Goal: Task Accomplishment & Management: Manage account settings

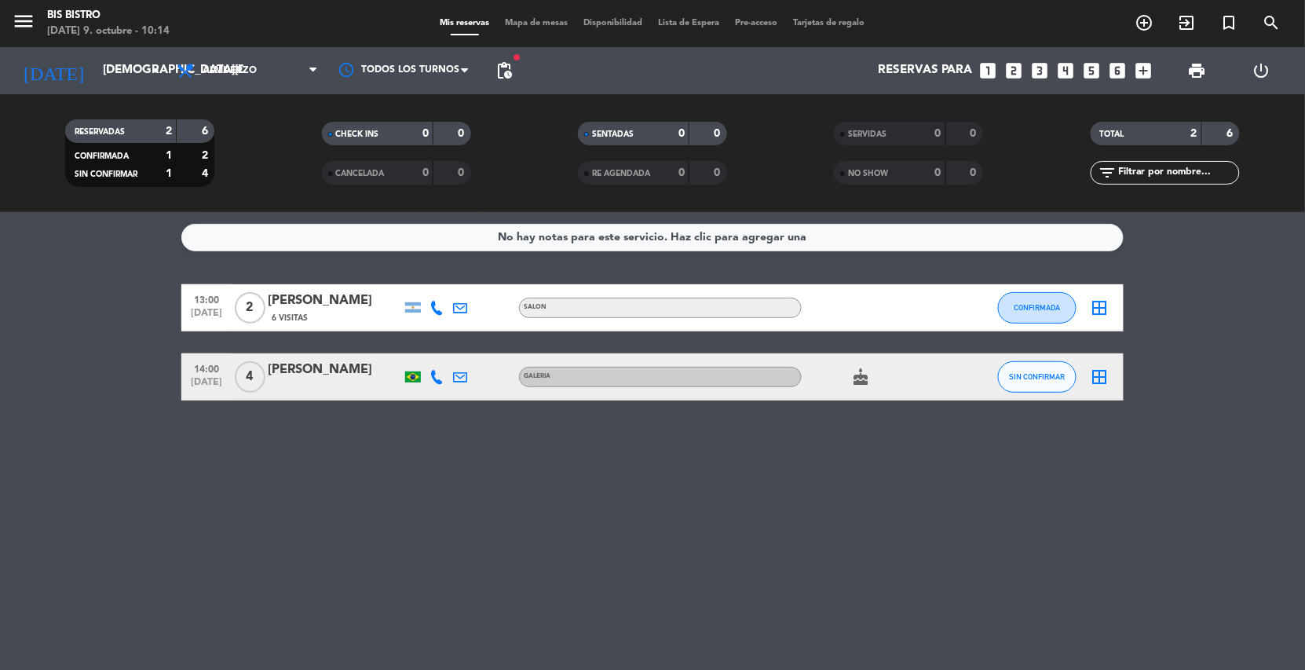
click at [815, 535] on div "No hay notas para este servicio. Haz clic para agregar una 13:00 [DATE] 2 [PERS…" at bounding box center [652, 441] width 1305 height 458
click at [943, 580] on div "No hay notas para este servicio. Haz clic para agregar una 13:00 [DATE] 2 [PERS…" at bounding box center [652, 441] width 1305 height 458
click at [115, 73] on input "[DEMOGRAPHIC_DATA][DATE]" at bounding box center [173, 71] width 156 height 30
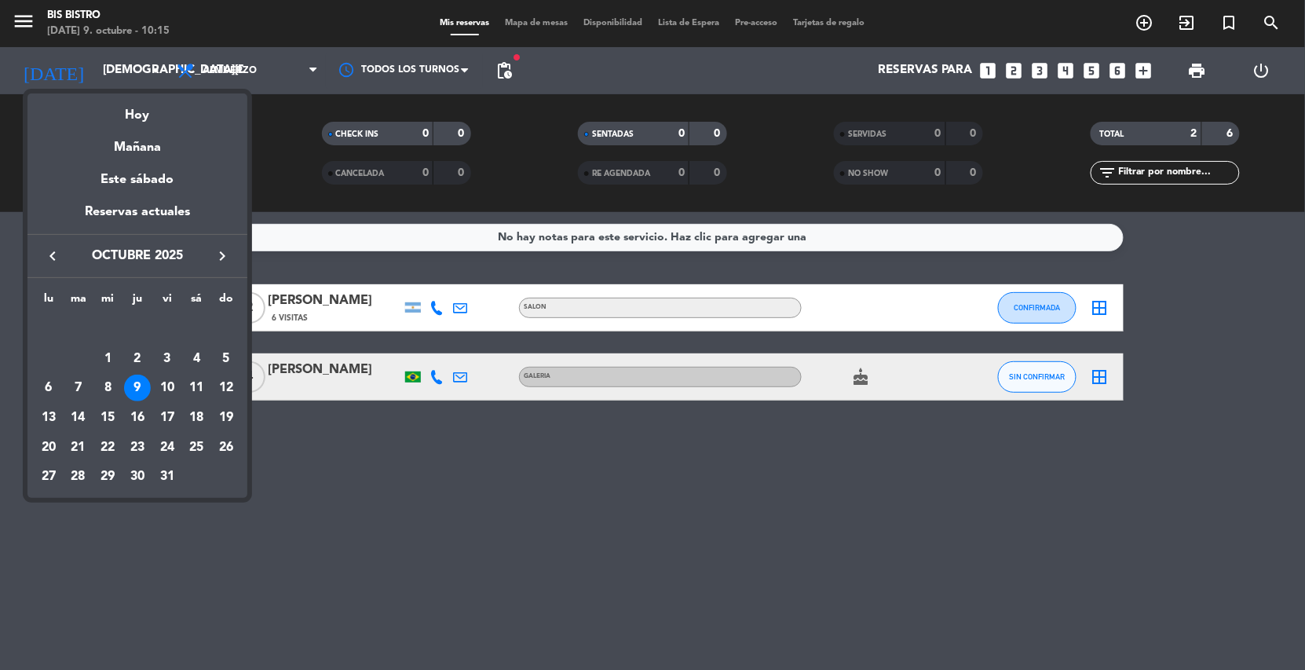
click at [221, 253] on icon "keyboard_arrow_right" at bounding box center [222, 256] width 19 height 19
click at [111, 449] on div "24" at bounding box center [107, 447] width 27 height 27
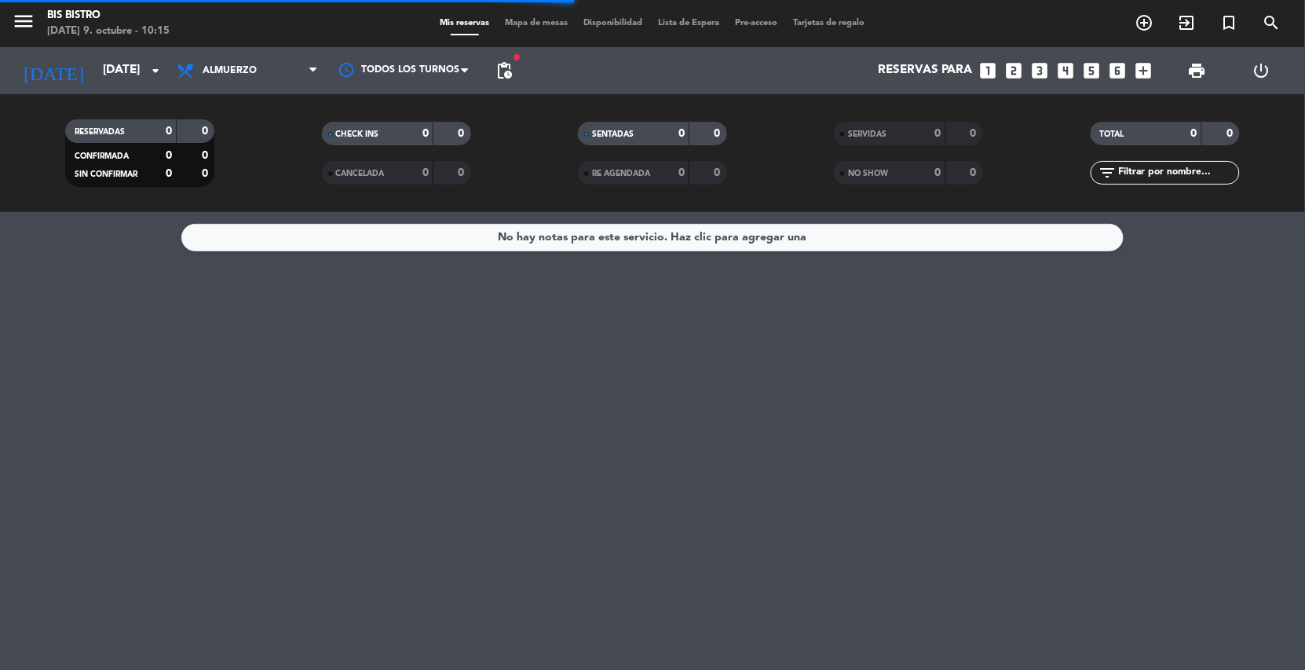
click at [504, 58] on span "pending_actions" at bounding box center [504, 70] width 31 height 31
click at [507, 75] on span "pending_actions" at bounding box center [504, 70] width 19 height 19
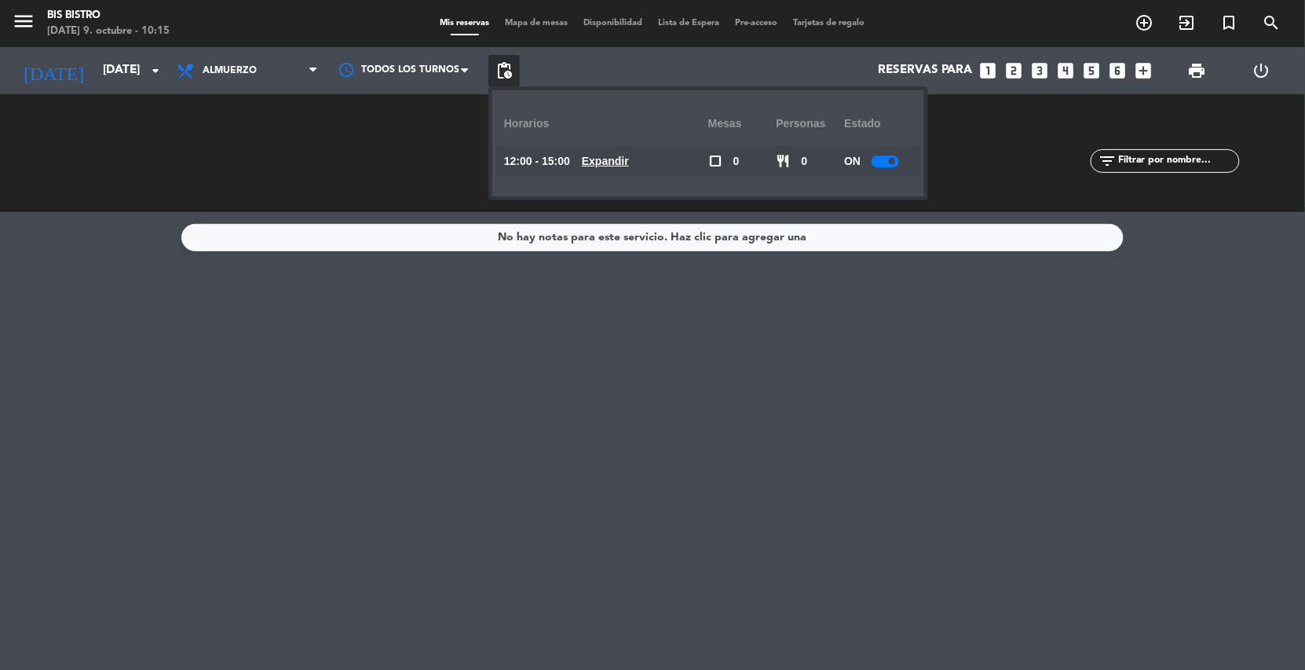
click at [877, 159] on div at bounding box center [885, 162] width 27 height 12
click at [95, 68] on input "[DATE]" at bounding box center [173, 71] width 156 height 30
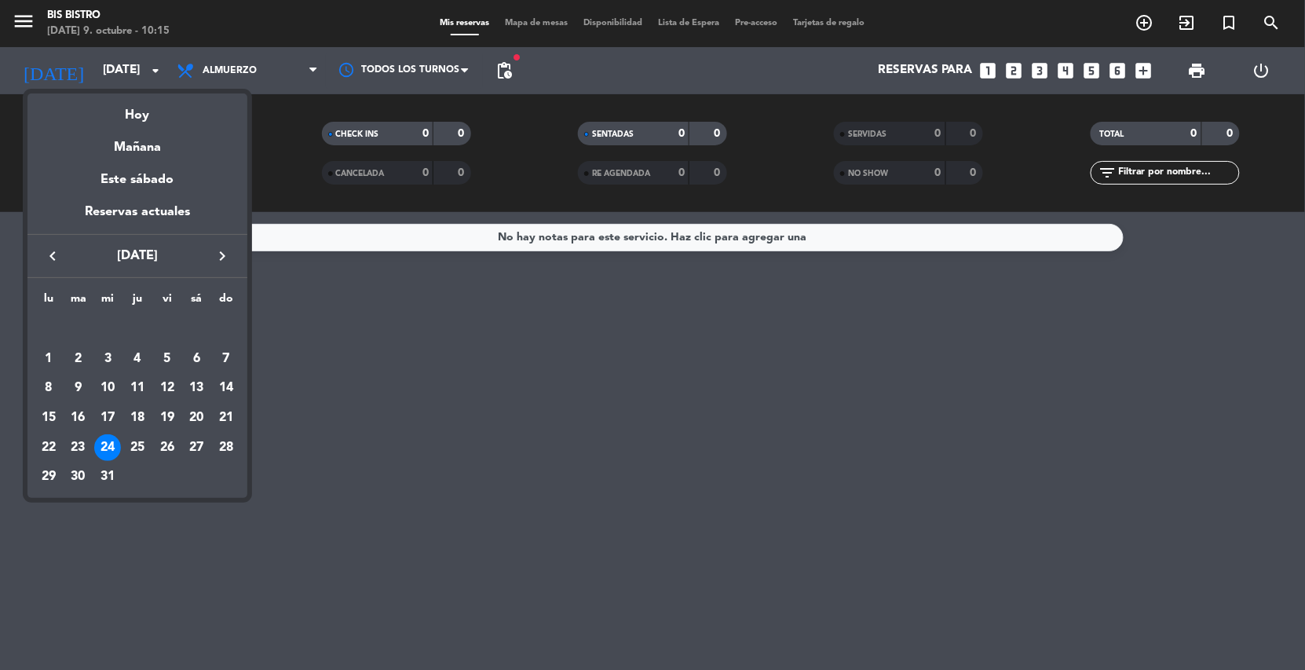
click at [301, 72] on div at bounding box center [652, 335] width 1305 height 670
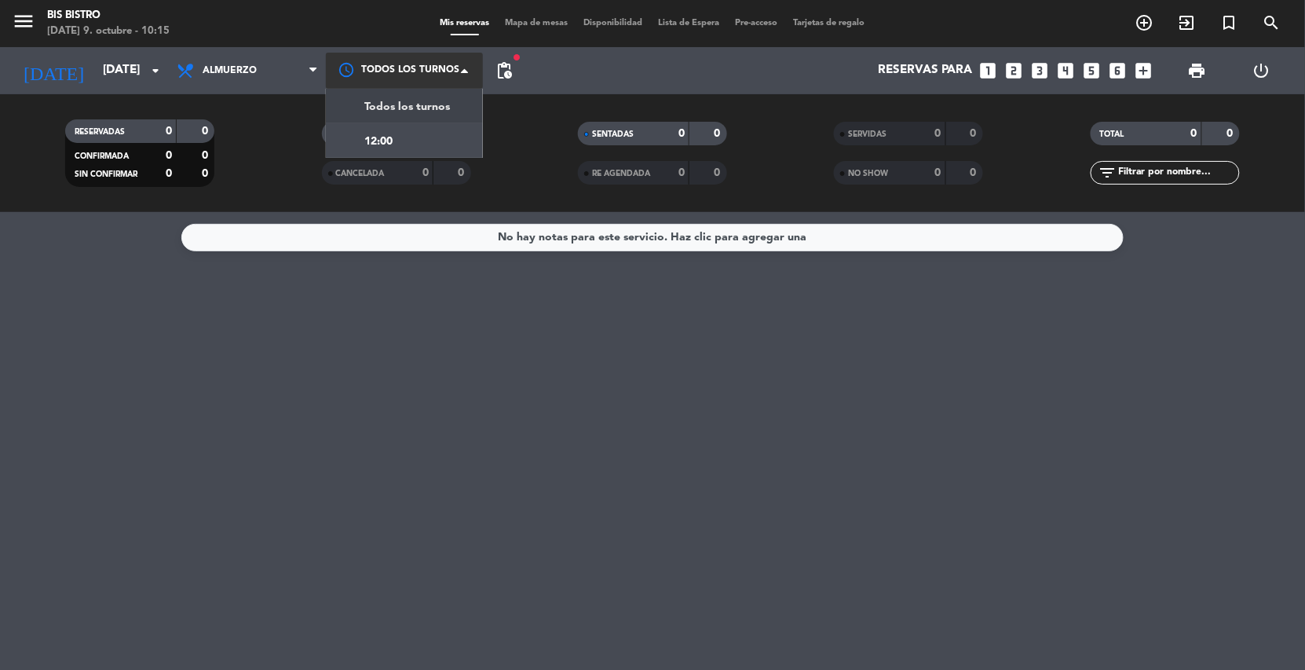
click at [439, 64] on div at bounding box center [404, 70] width 157 height 35
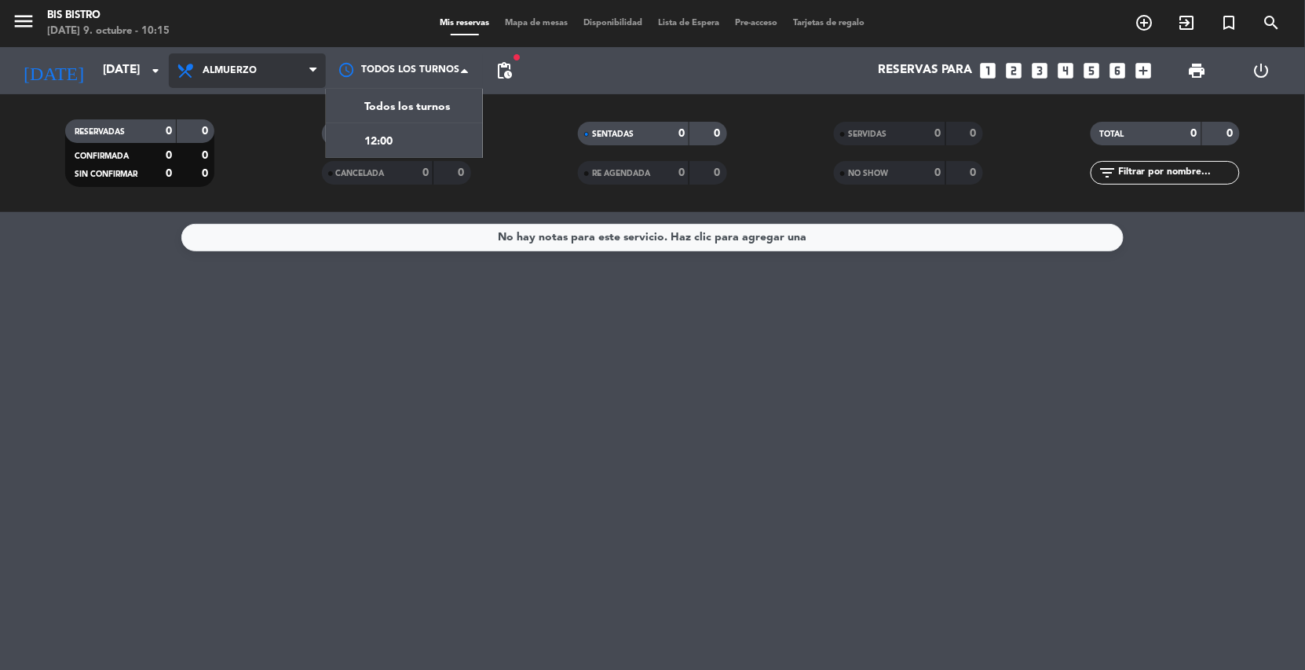
click at [276, 73] on span "Almuerzo" at bounding box center [247, 70] width 157 height 35
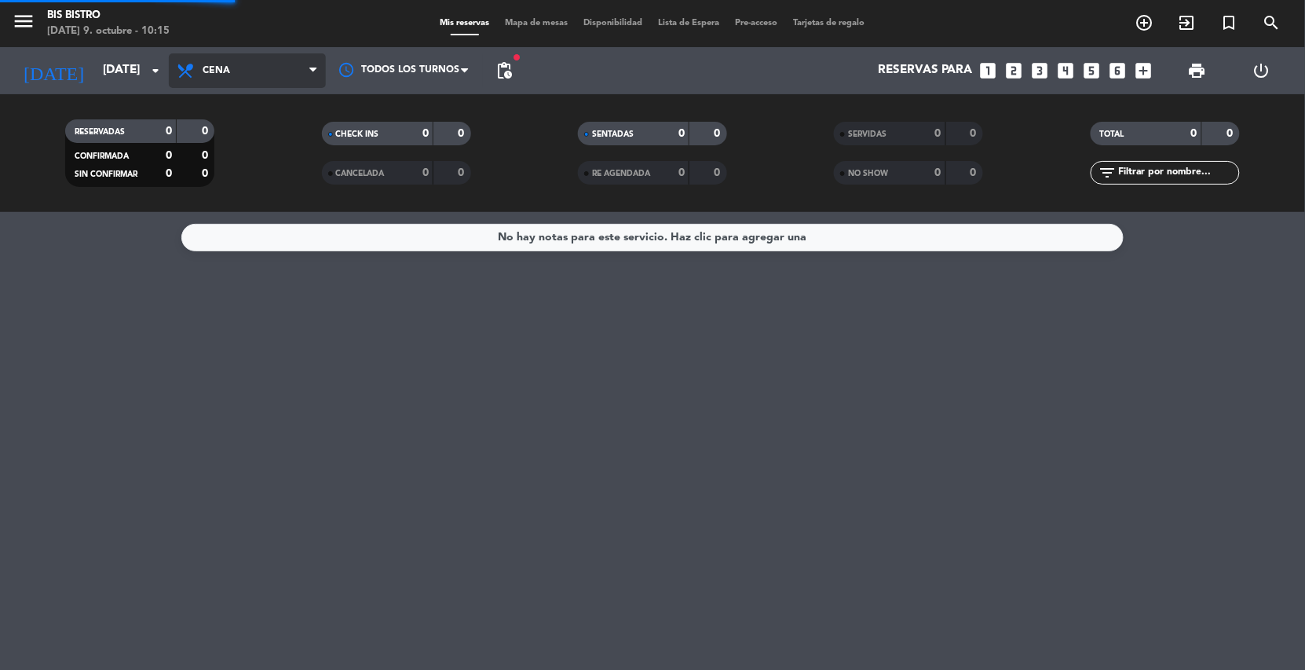
click at [250, 169] on div "menu Bis Bistro [DATE] 9. octubre - 10:15 Mis reservas Mapa de mesas Disponibil…" at bounding box center [652, 106] width 1305 height 212
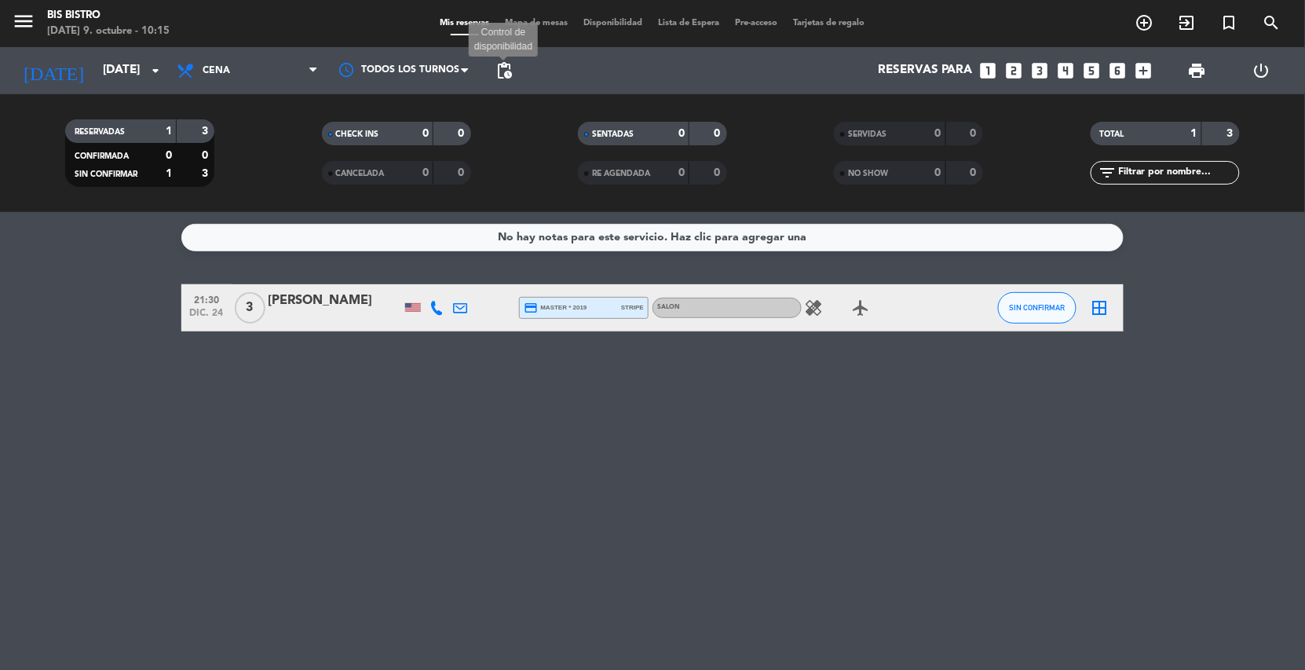
click at [508, 72] on span "pending_actions" at bounding box center [504, 70] width 19 height 19
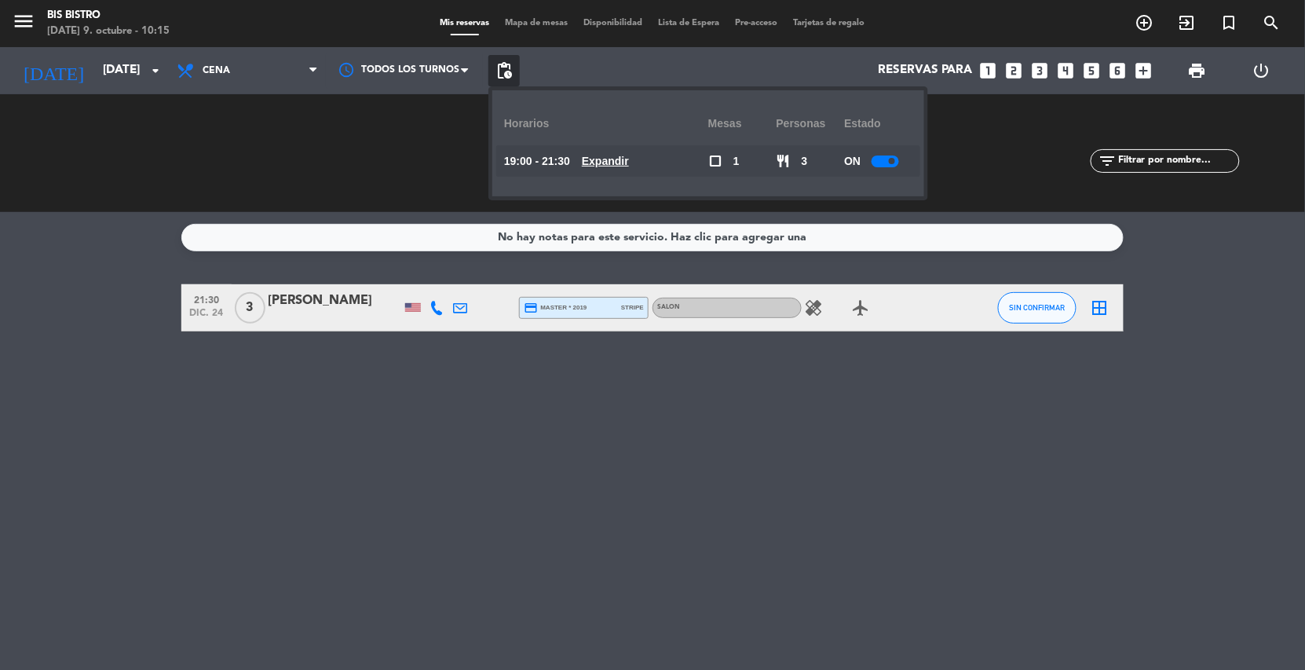
click at [893, 162] on span at bounding box center [892, 161] width 6 height 6
click at [95, 74] on input "[DATE]" at bounding box center [173, 71] width 156 height 30
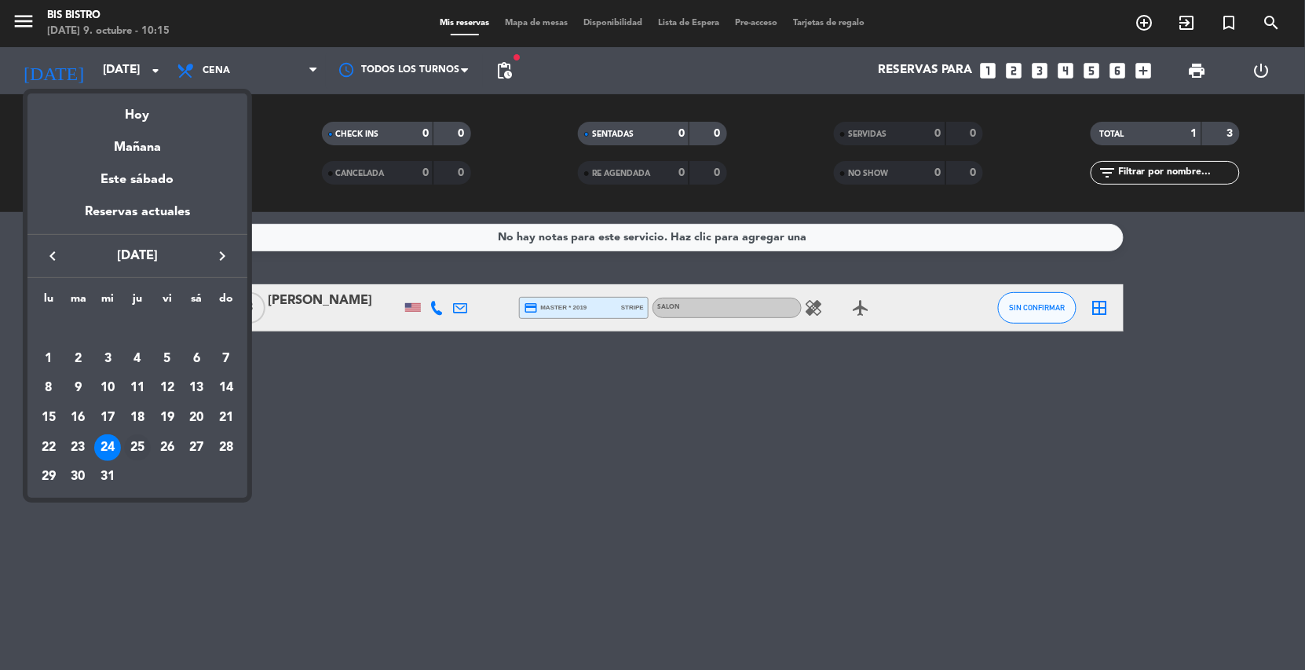
click at [125, 438] on td "25" at bounding box center [138, 448] width 30 height 30
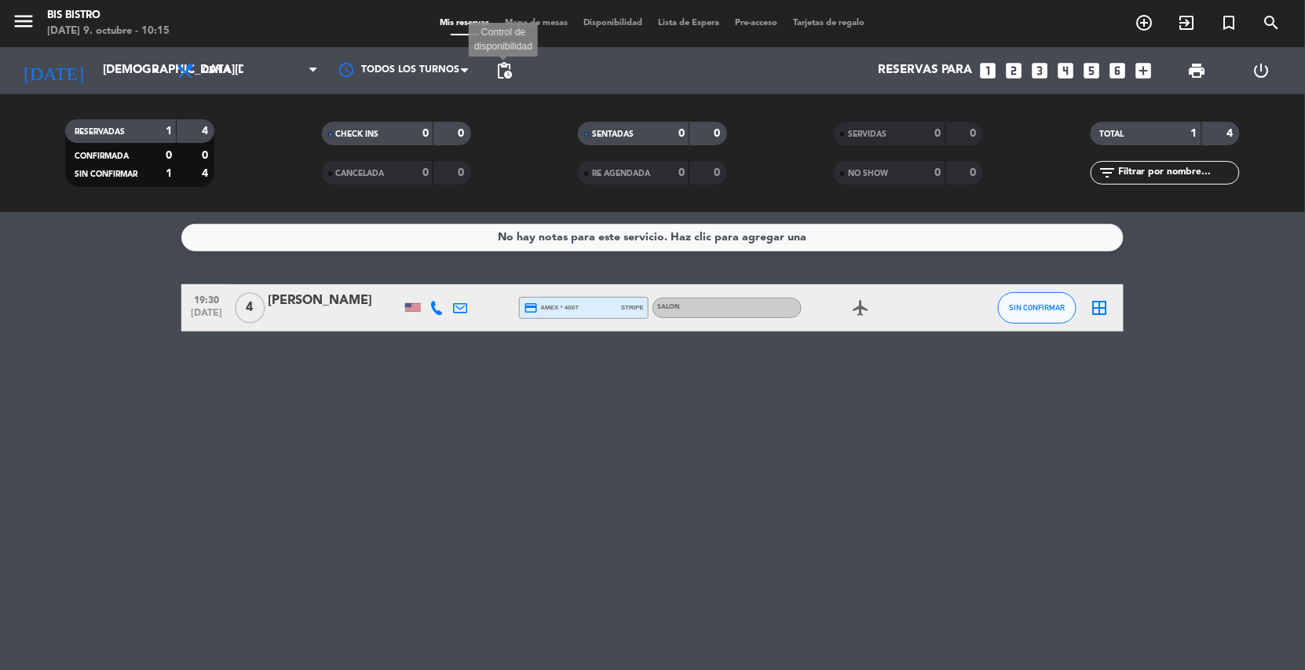
click at [507, 61] on span "pending_actions" at bounding box center [504, 70] width 19 height 19
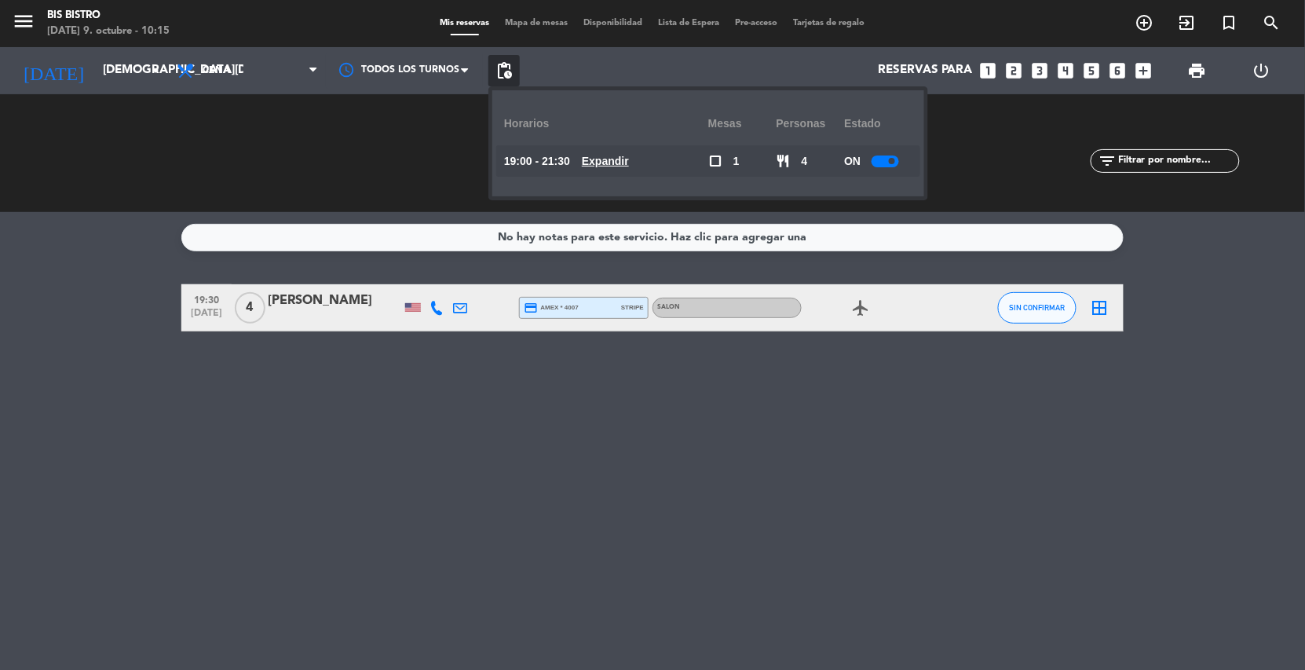
click at [881, 160] on div at bounding box center [885, 162] width 27 height 12
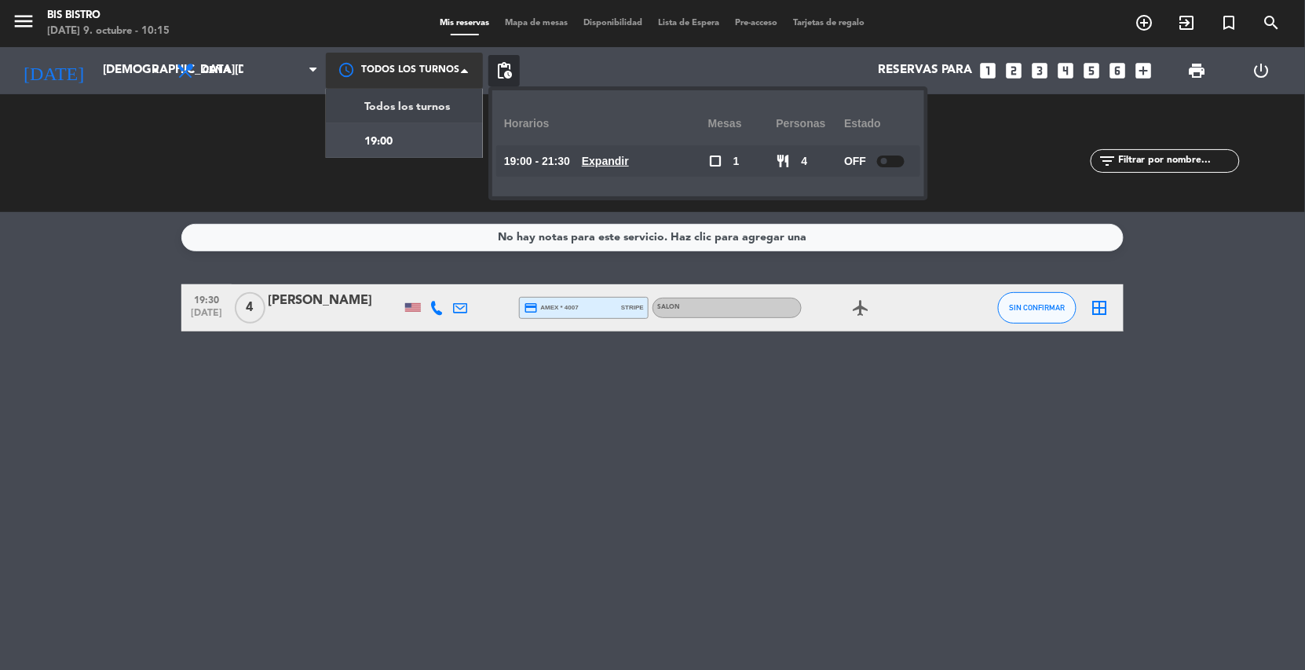
click at [448, 70] on div at bounding box center [404, 70] width 157 height 35
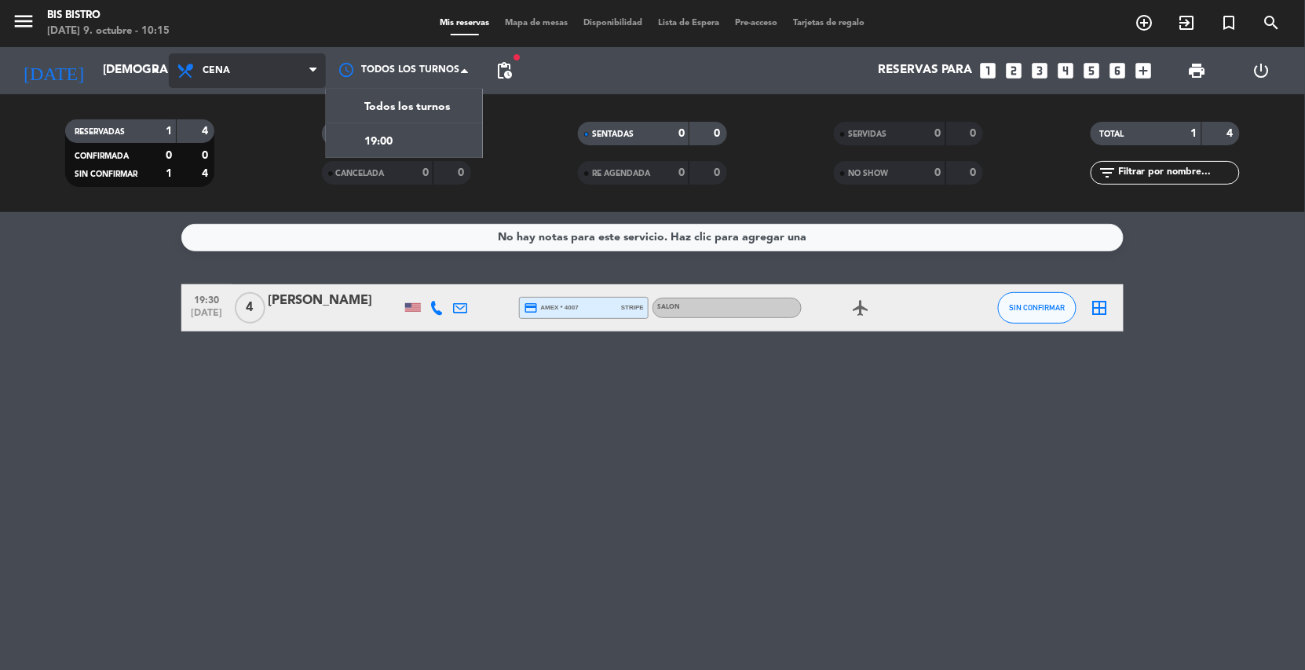
click at [216, 60] on span "Cena" at bounding box center [247, 70] width 157 height 35
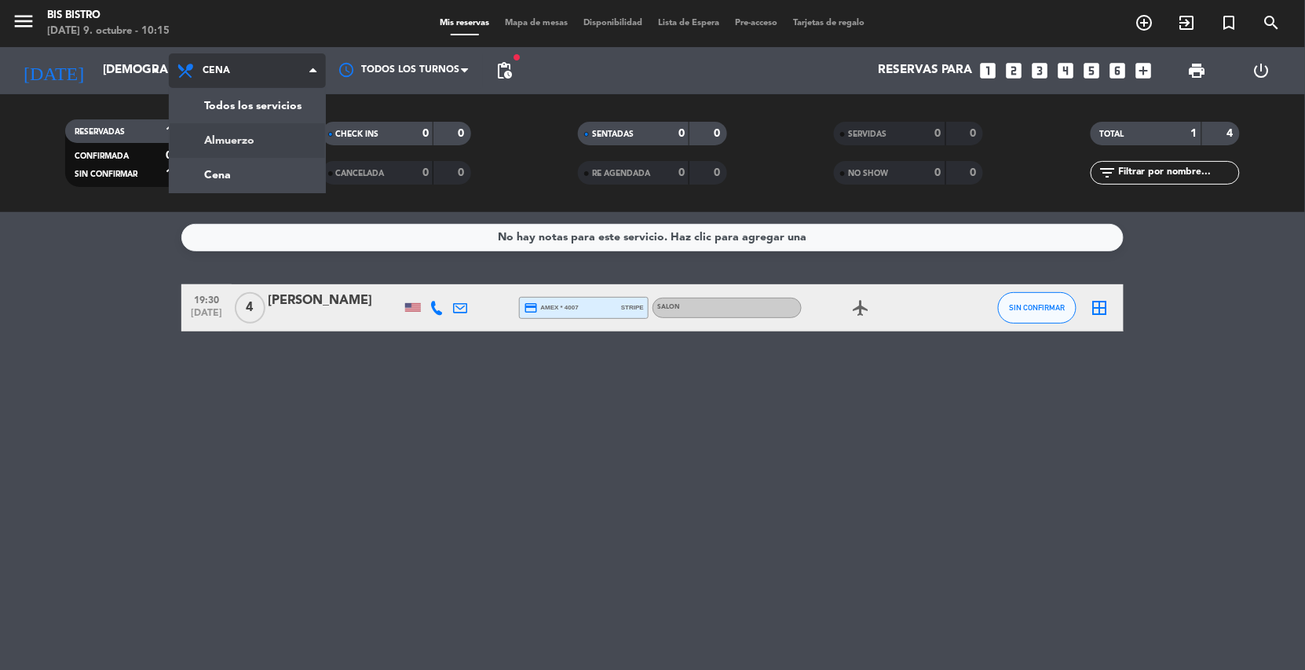
click at [225, 137] on div "menu Bis Bistro [DATE] 9. octubre - 10:15 Mis reservas Mapa de mesas Disponibil…" at bounding box center [652, 106] width 1305 height 212
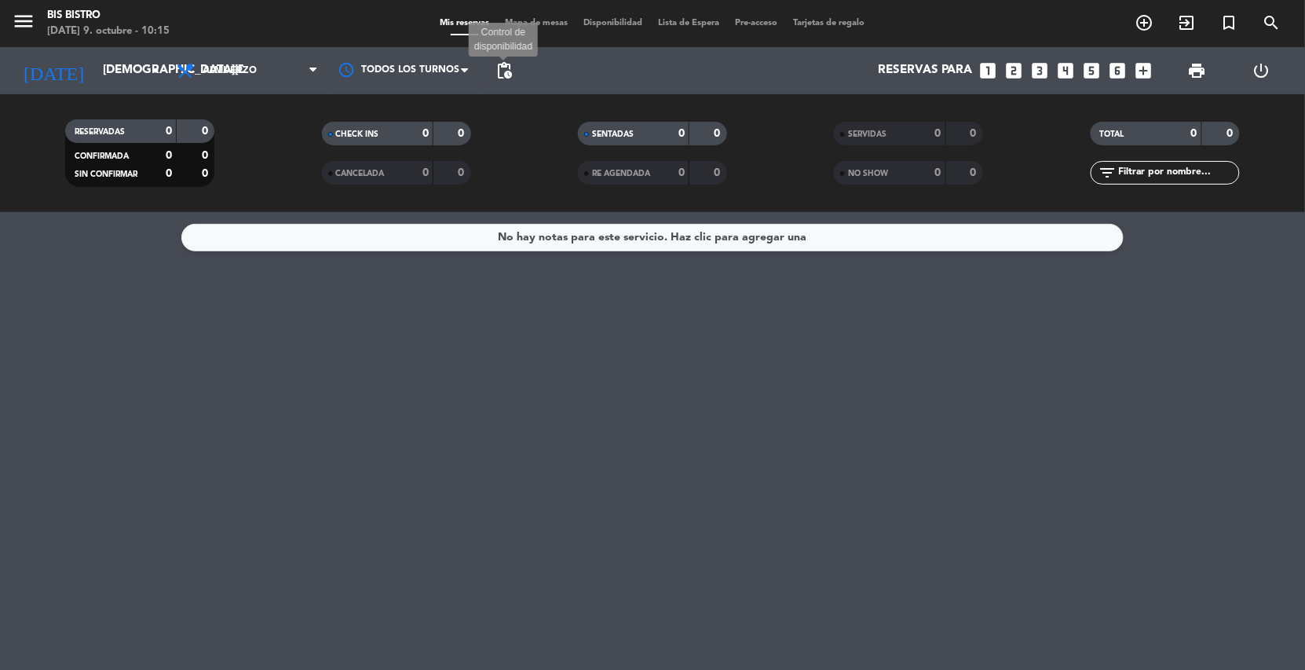
click at [511, 67] on span "pending_actions" at bounding box center [504, 70] width 19 height 19
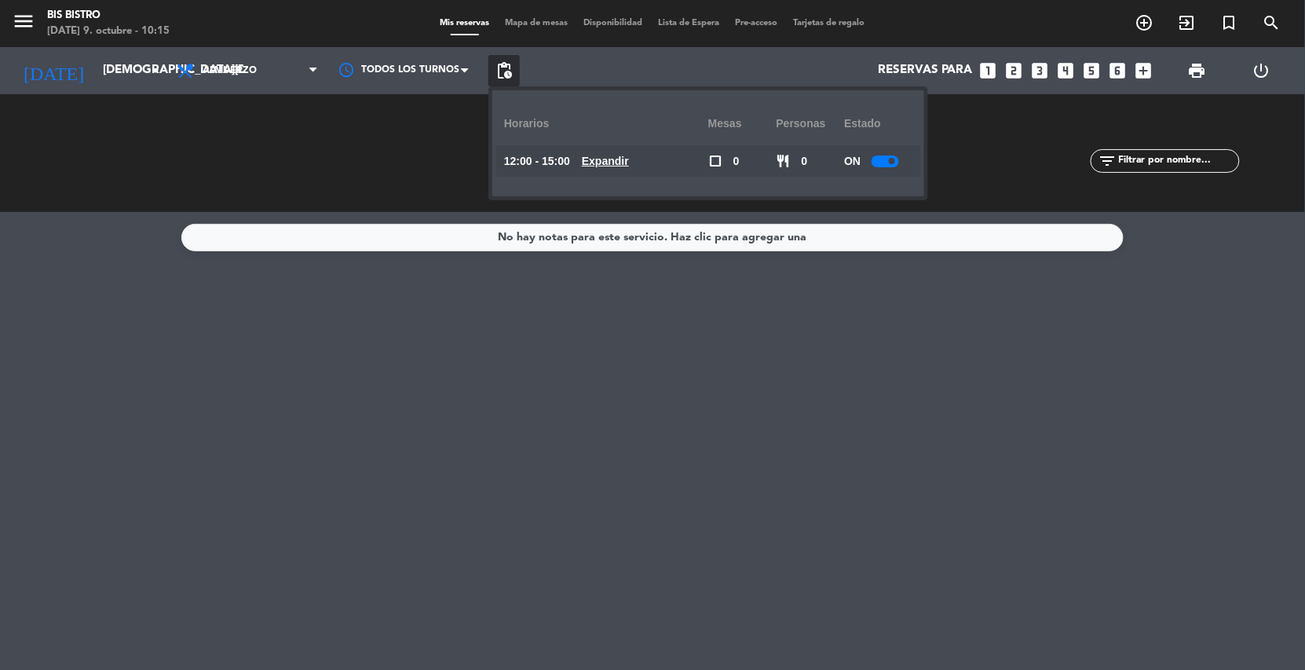
click at [882, 160] on div at bounding box center [885, 162] width 27 height 12
click at [95, 70] on input "[DEMOGRAPHIC_DATA][DATE]" at bounding box center [173, 71] width 156 height 30
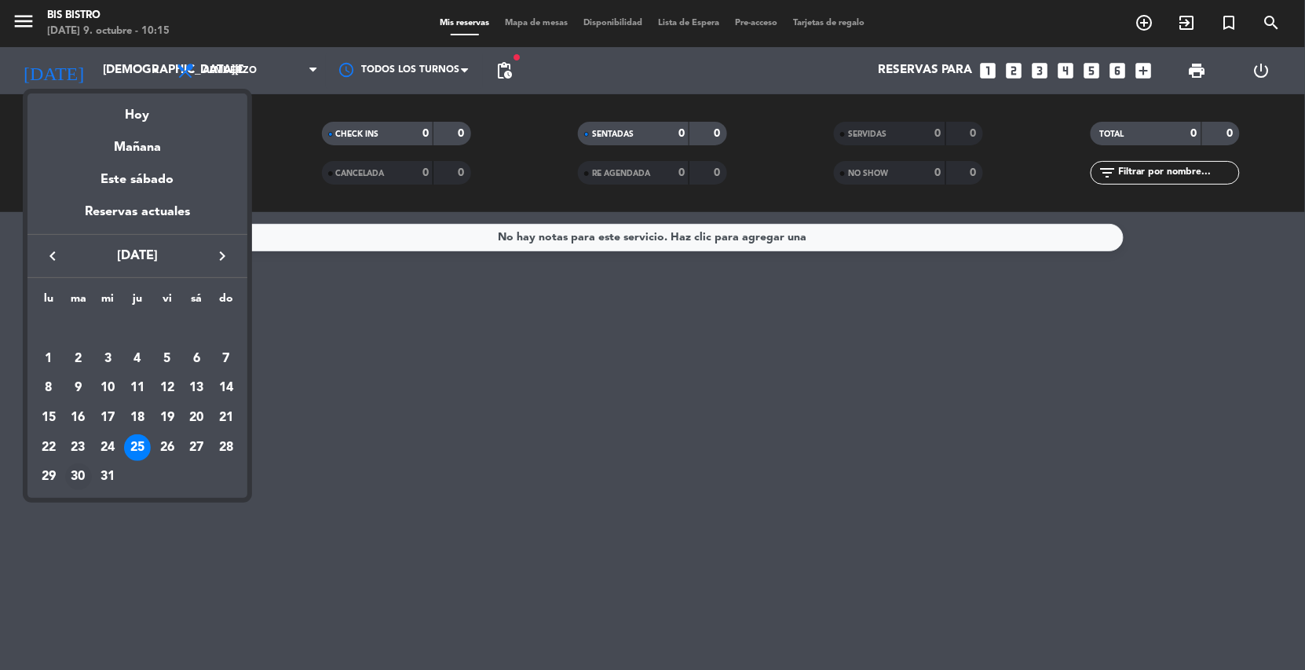
click at [68, 474] on div "30" at bounding box center [78, 476] width 27 height 27
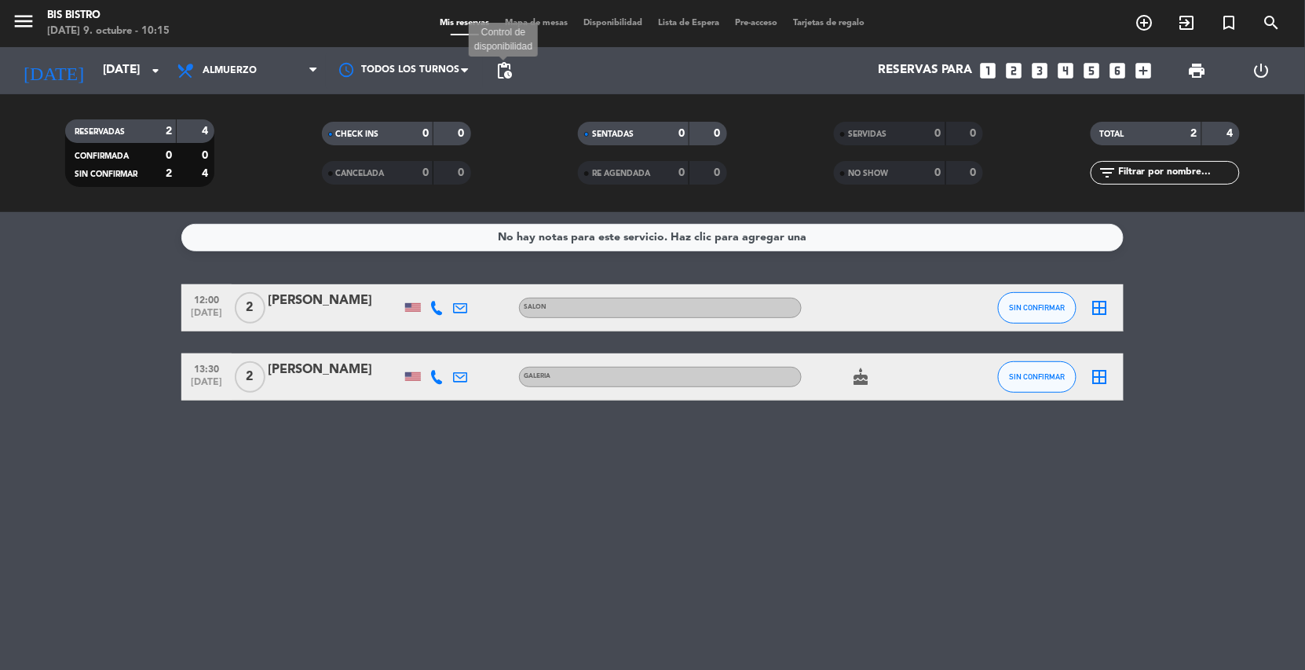
click at [503, 72] on span "pending_actions" at bounding box center [504, 70] width 19 height 19
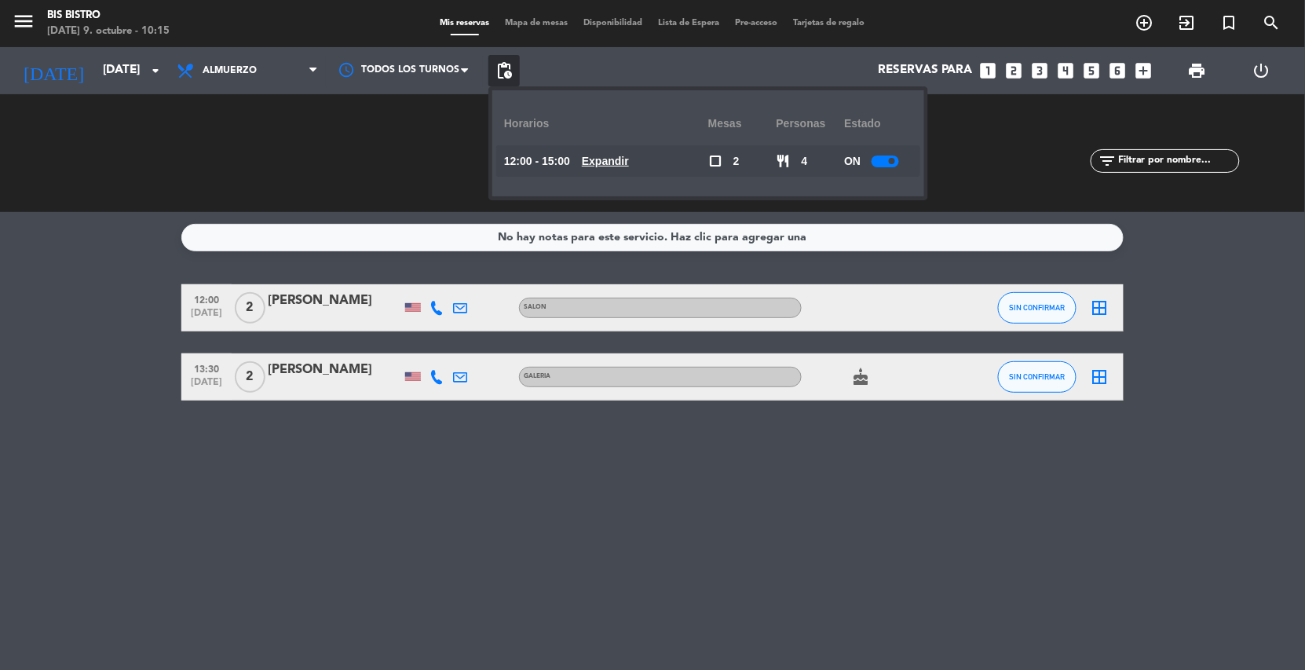
click at [879, 156] on div at bounding box center [885, 162] width 27 height 12
click at [119, 72] on input "[DATE]" at bounding box center [173, 71] width 156 height 30
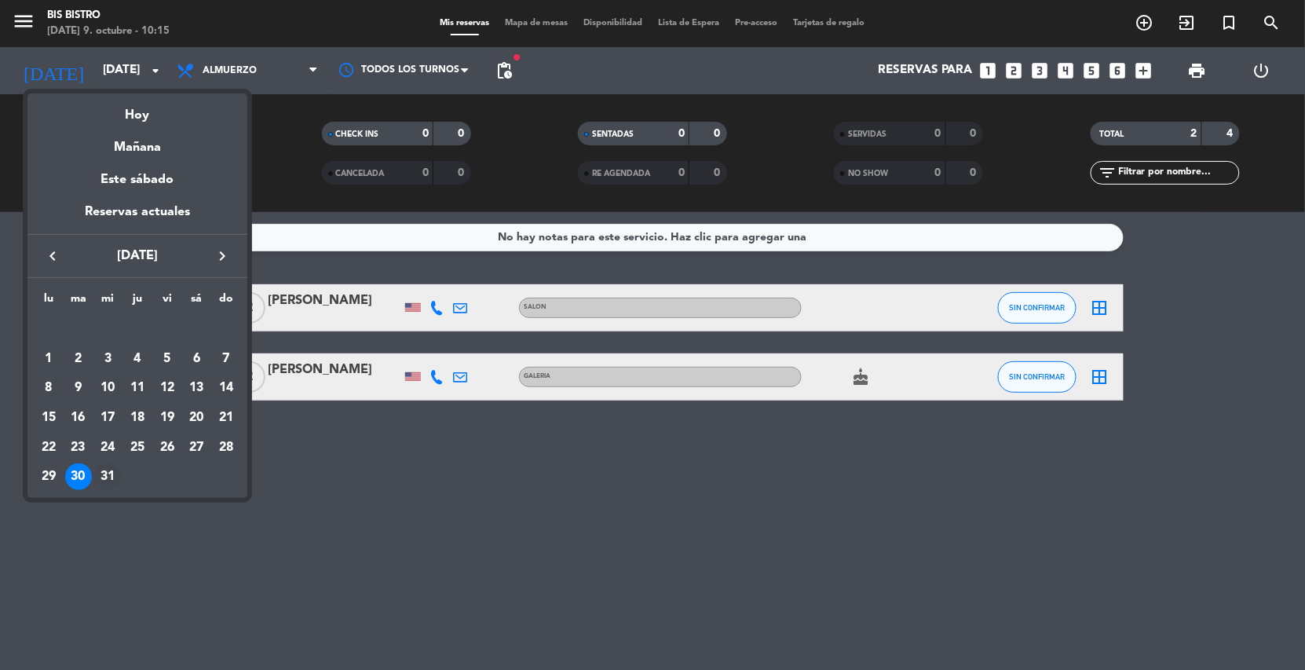
click at [103, 476] on div "31" at bounding box center [107, 476] width 27 height 27
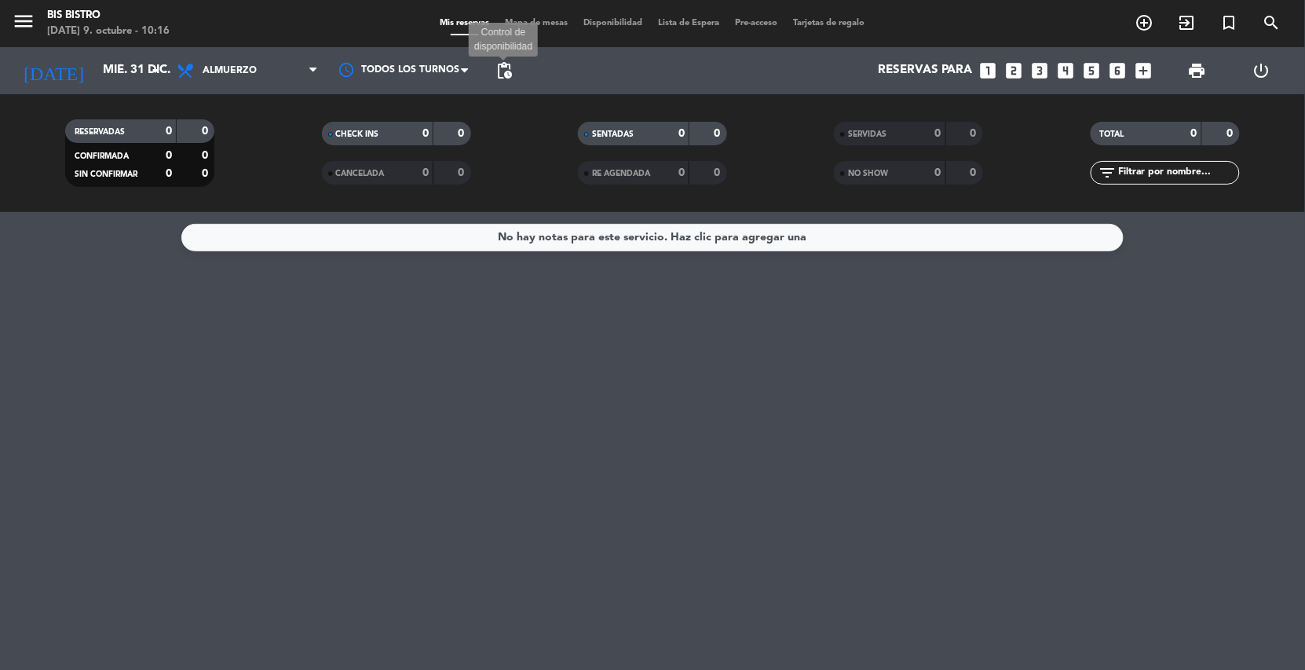
click at [510, 68] on span "pending_actions" at bounding box center [504, 70] width 19 height 19
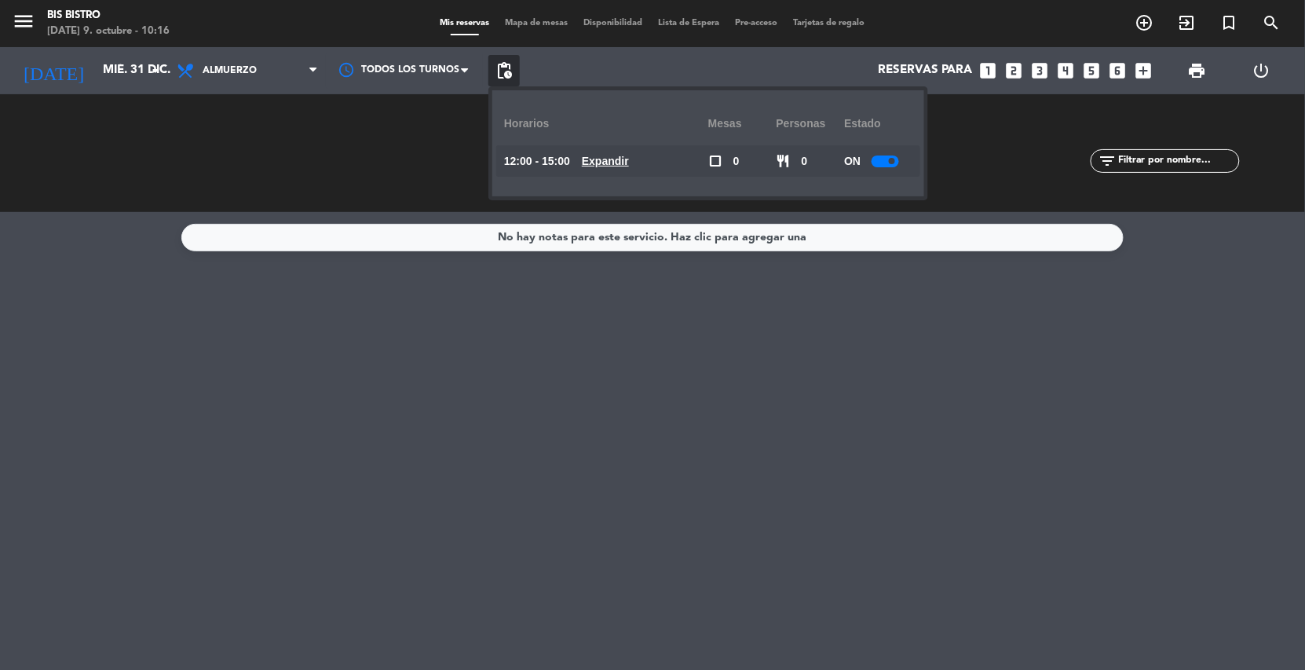
click at [888, 161] on div at bounding box center [885, 162] width 27 height 12
click at [104, 67] on input "mié. 31 dic." at bounding box center [173, 71] width 156 height 30
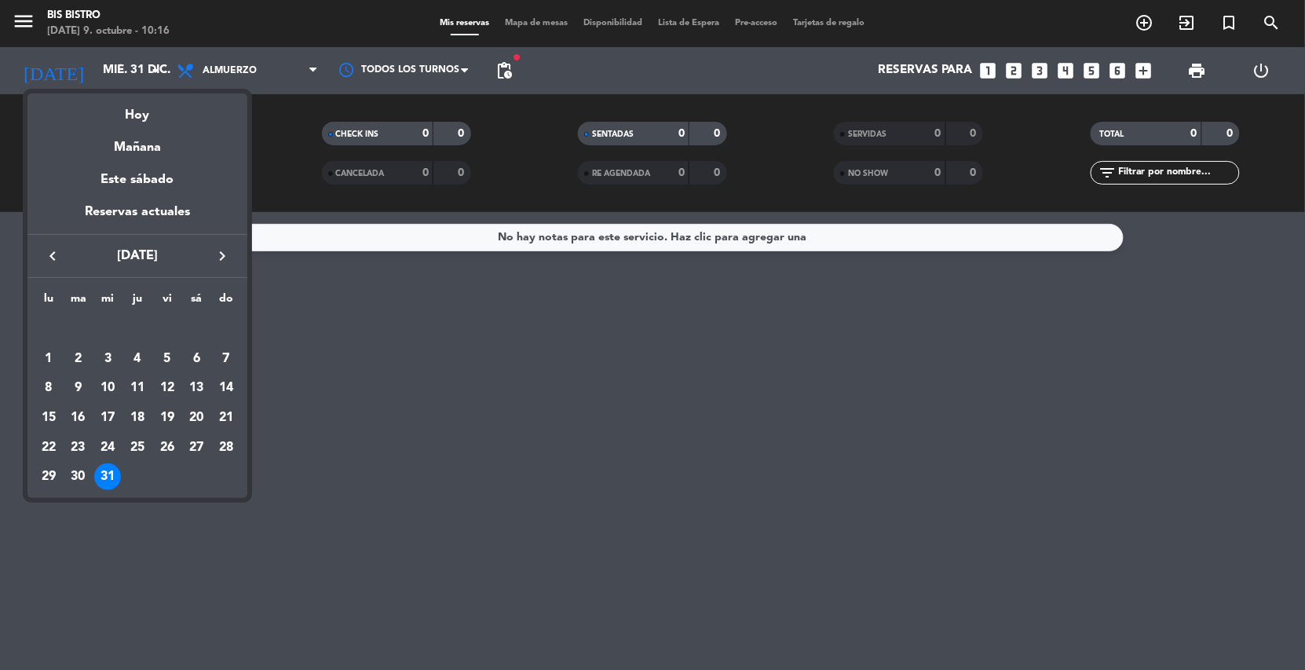
click at [221, 256] on icon "keyboard_arrow_right" at bounding box center [222, 256] width 19 height 19
click at [134, 326] on div "1" at bounding box center [137, 329] width 27 height 27
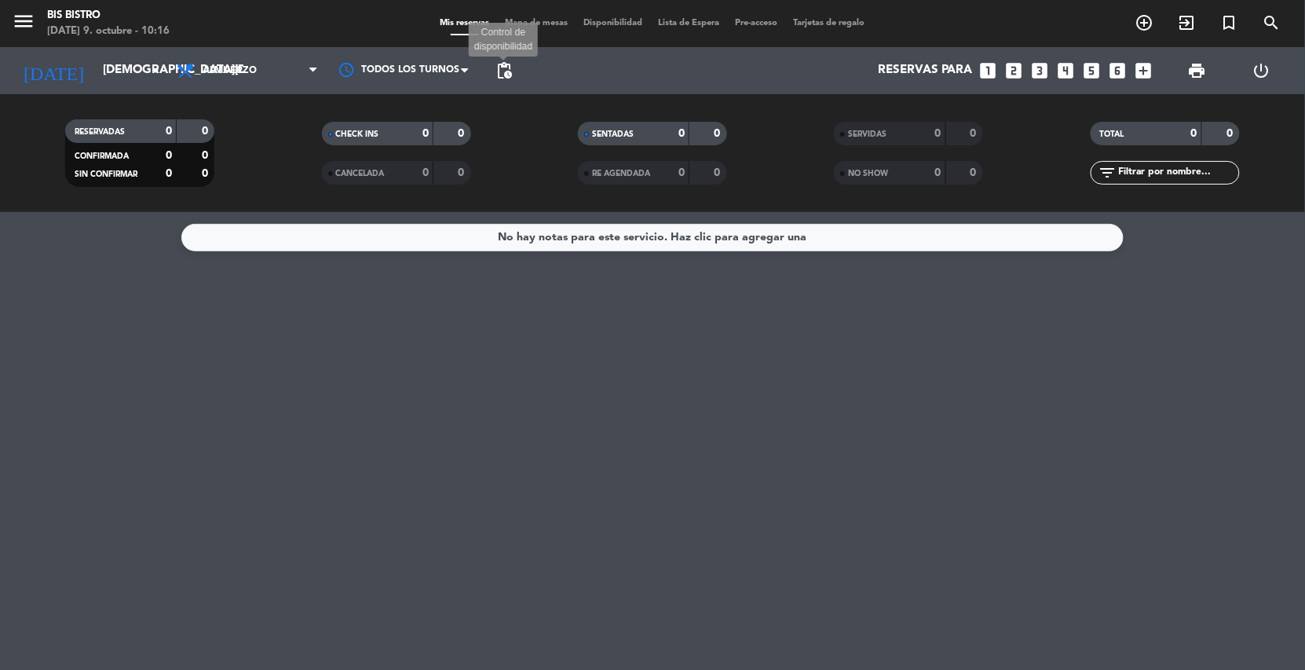
click at [507, 67] on span "pending_actions" at bounding box center [504, 70] width 19 height 19
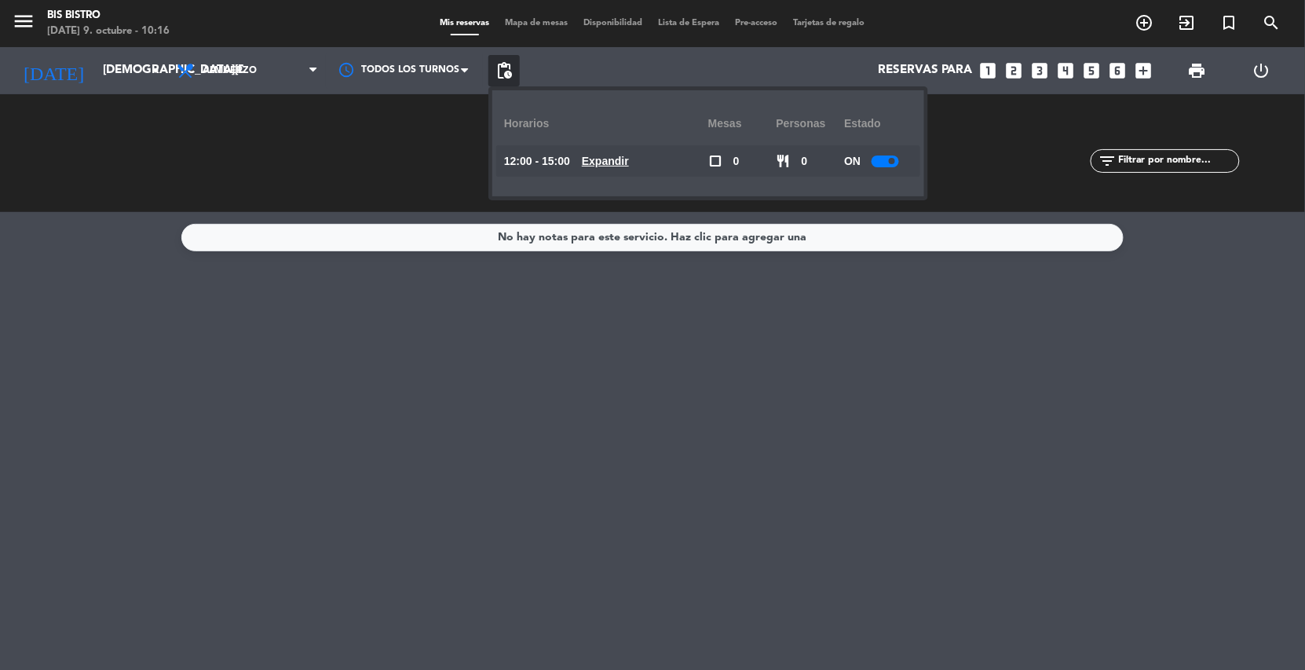
click at [890, 164] on div at bounding box center [885, 162] width 27 height 12
click at [242, 71] on span "Almuerzo" at bounding box center [230, 70] width 54 height 11
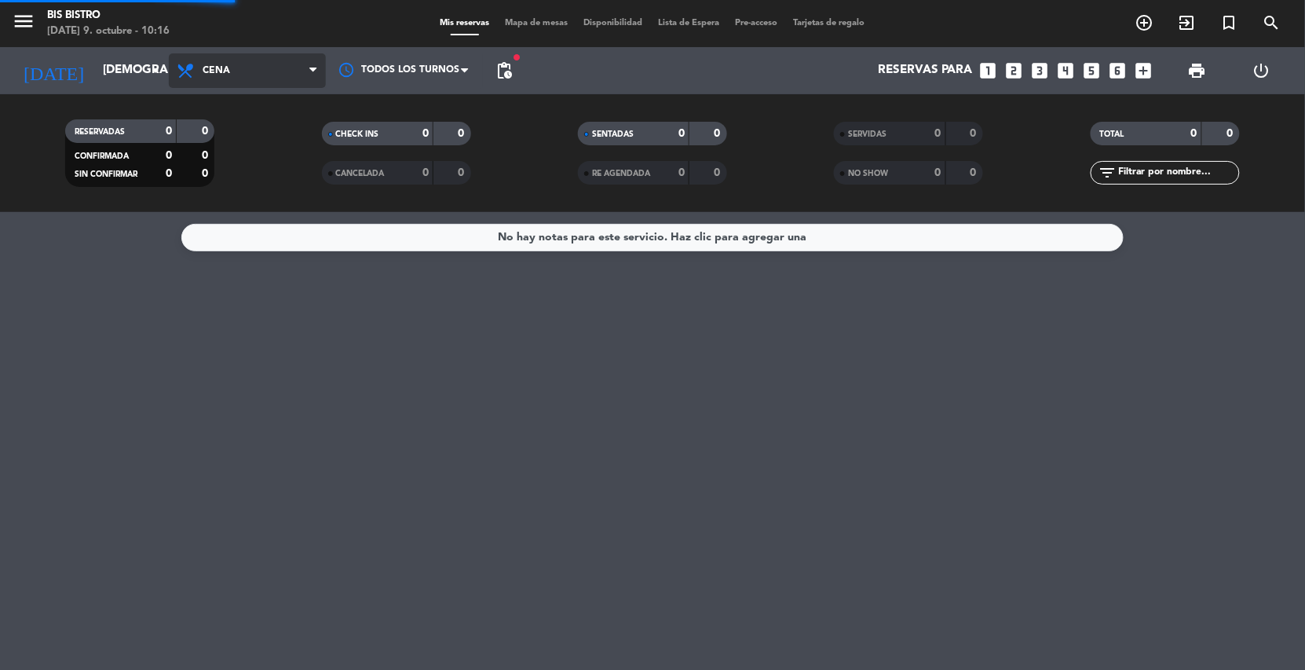
click at [211, 173] on div "menu Bis Bistro [DATE] 9. octubre - 10:16 Mis reservas Mapa de mesas Disponibil…" at bounding box center [652, 106] width 1305 height 212
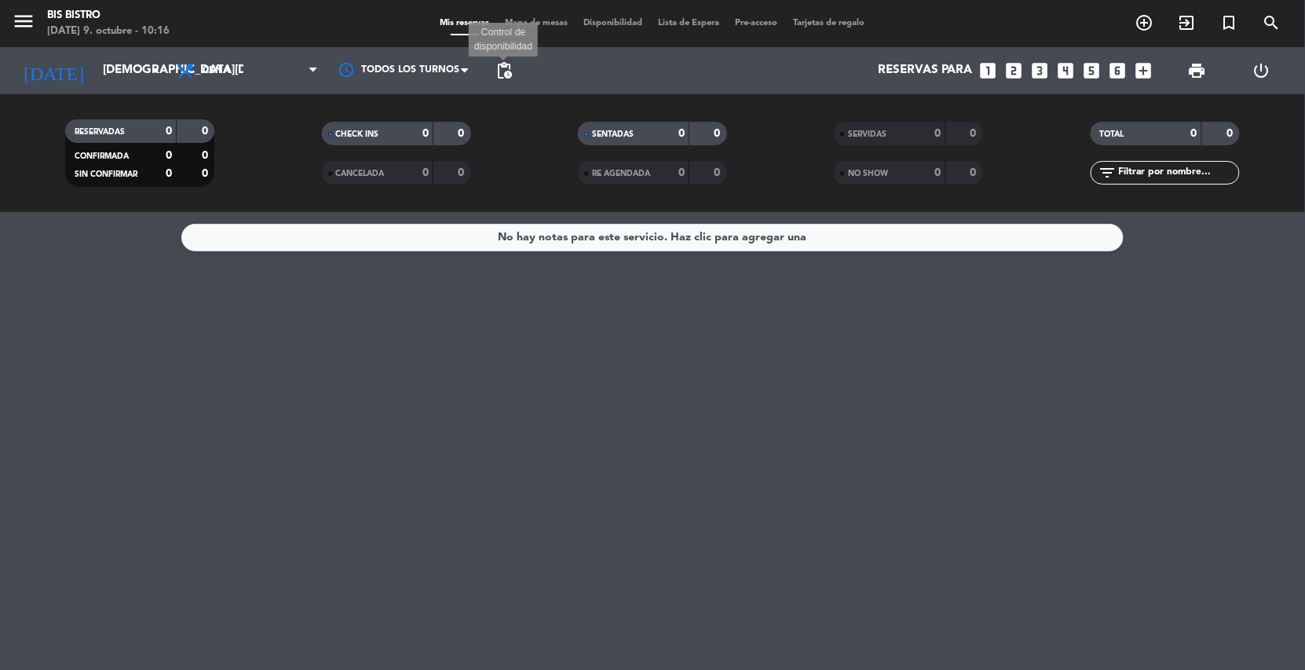
click at [508, 66] on span "pending_actions" at bounding box center [504, 70] width 19 height 19
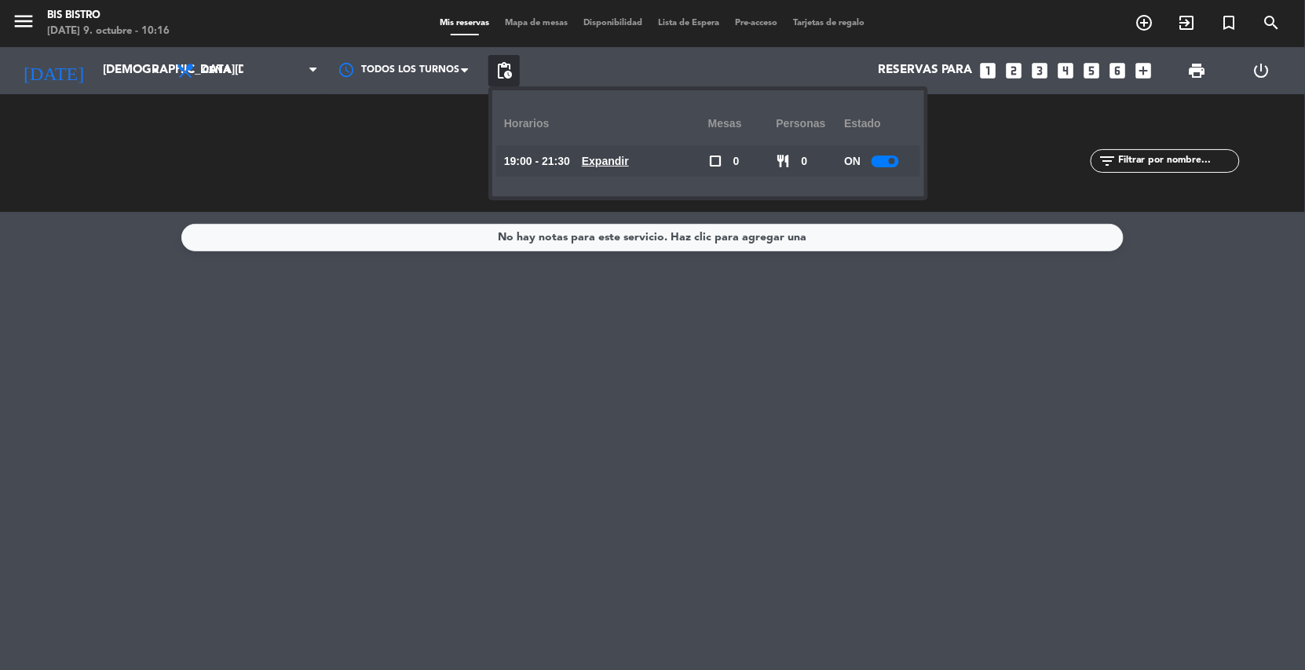
click at [883, 160] on div at bounding box center [885, 162] width 27 height 12
click at [510, 69] on span "pending_actions" at bounding box center [504, 70] width 19 height 19
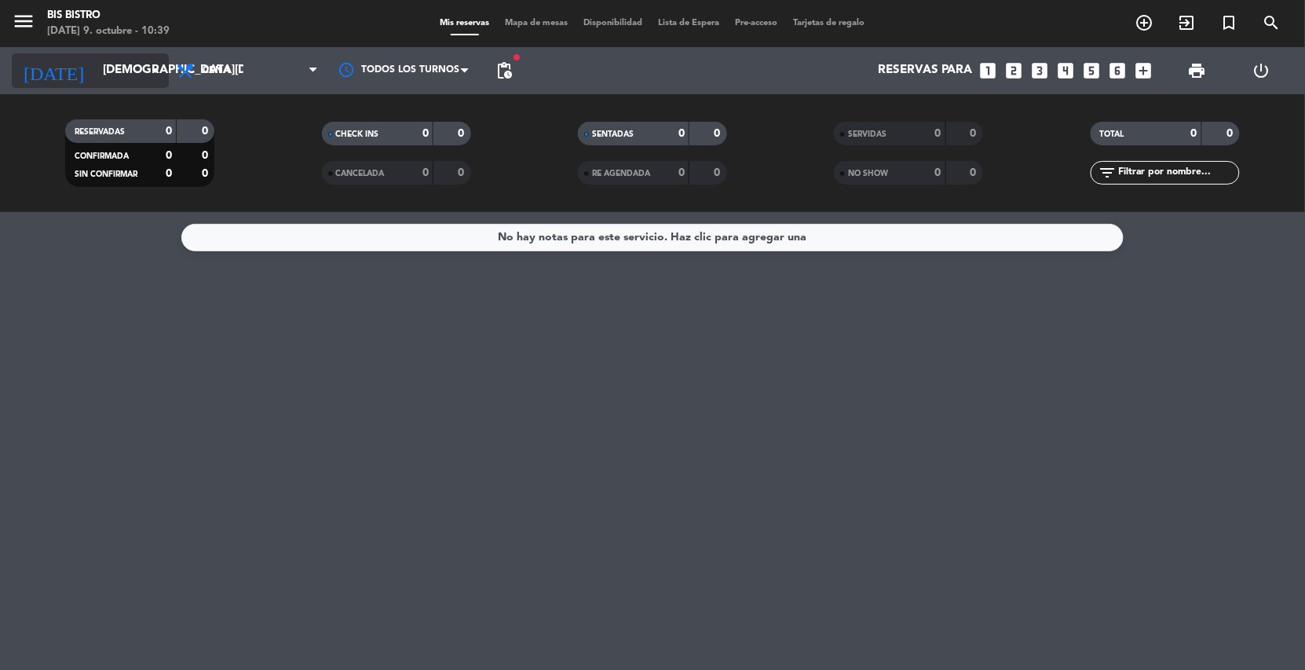
click at [110, 64] on input "[DEMOGRAPHIC_DATA][DATE]" at bounding box center [173, 71] width 156 height 30
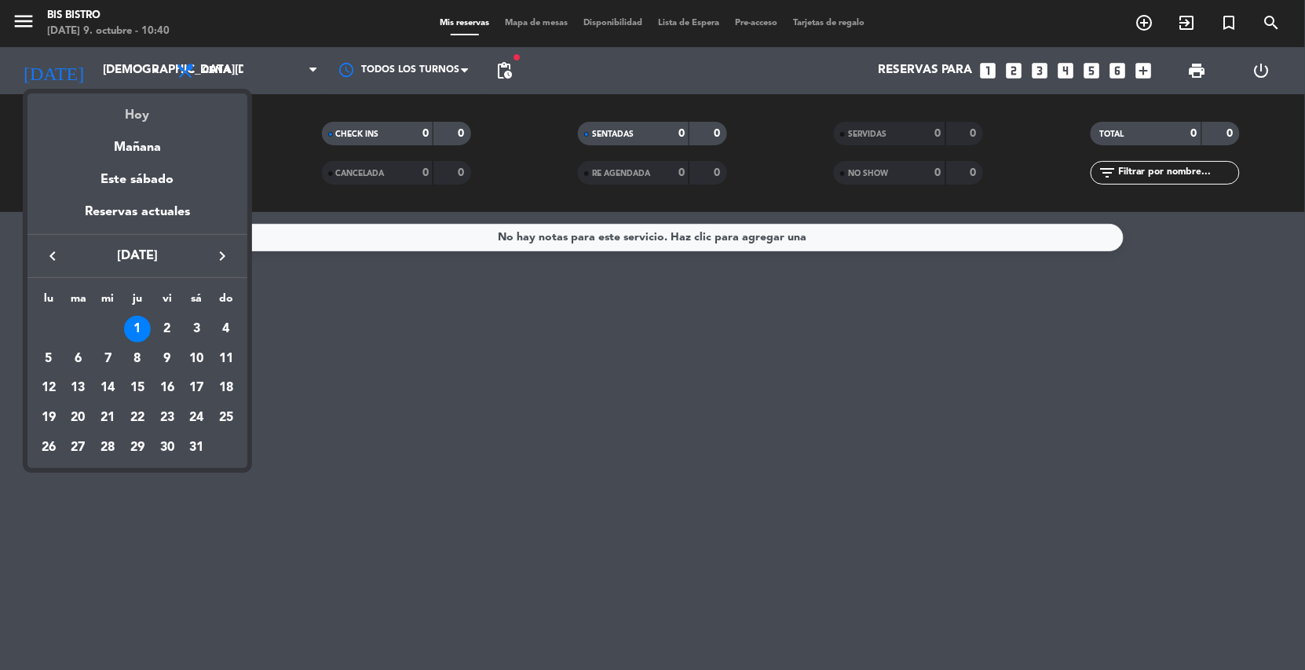
click at [115, 105] on div "Hoy" at bounding box center [137, 109] width 220 height 32
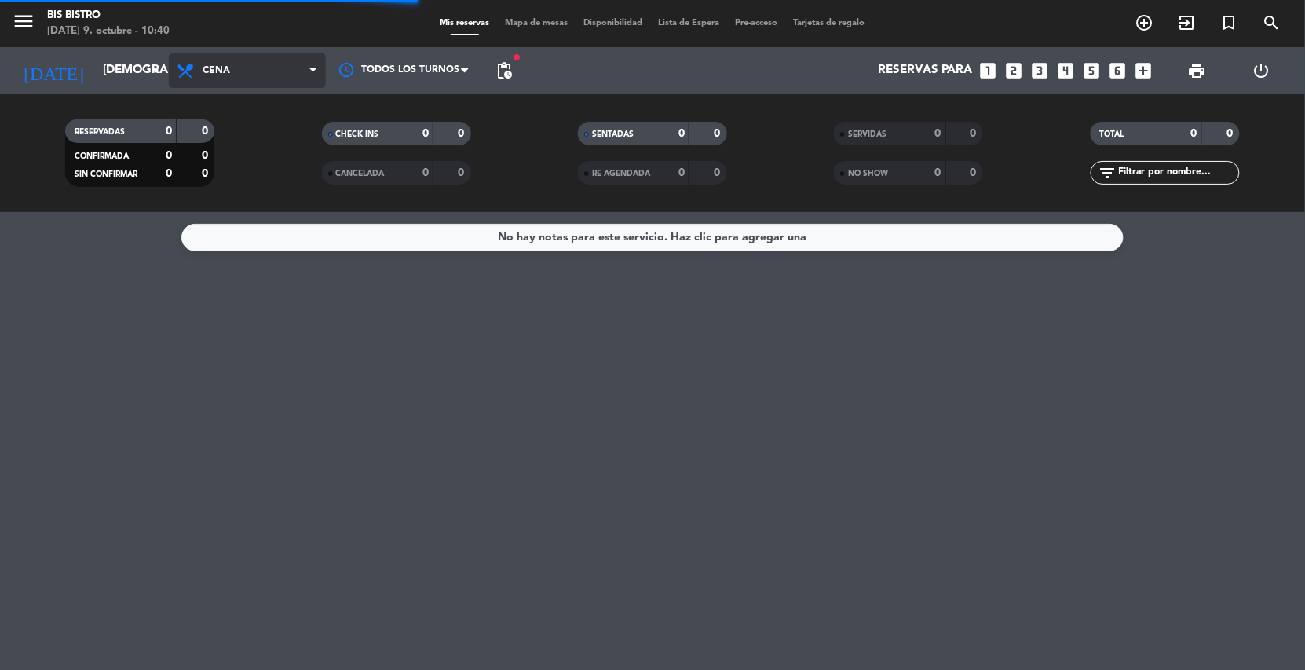
click at [208, 75] on span "Cena" at bounding box center [216, 70] width 27 height 11
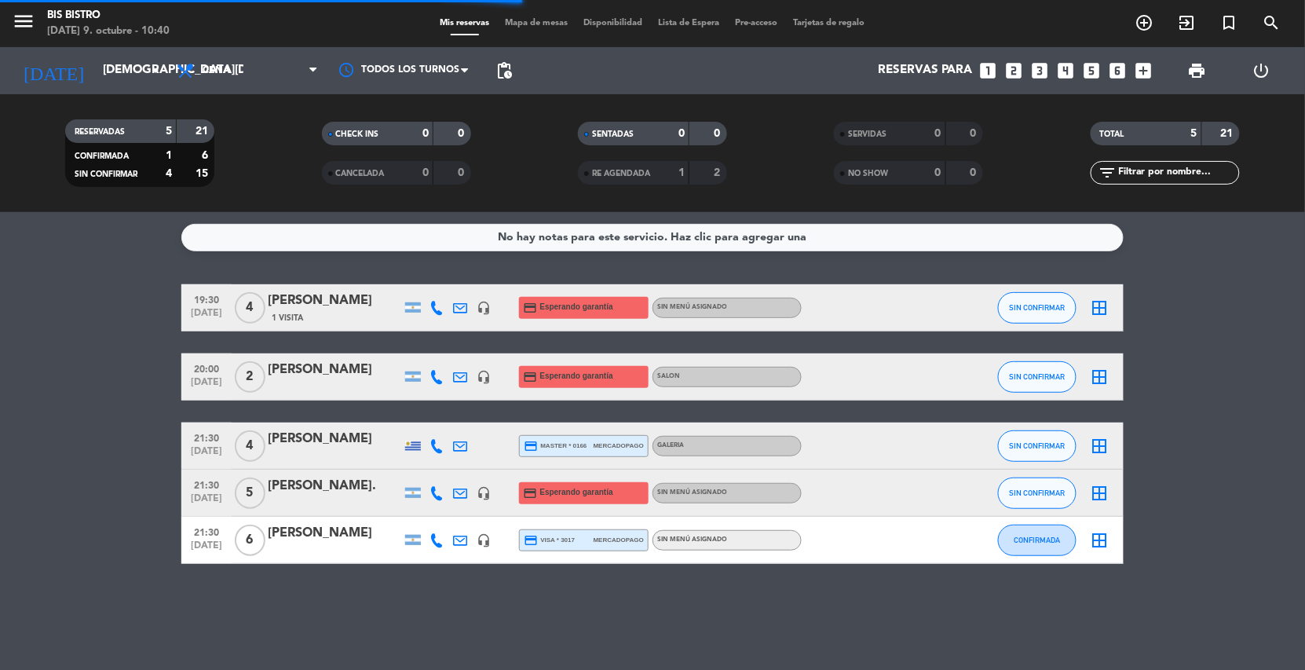
click at [226, 138] on filter-checkbox "RESERVADAS 5 21 CONFIRMADA 1 6 SIN CONFIRMAR 4 15" at bounding box center [140, 153] width 256 height 68
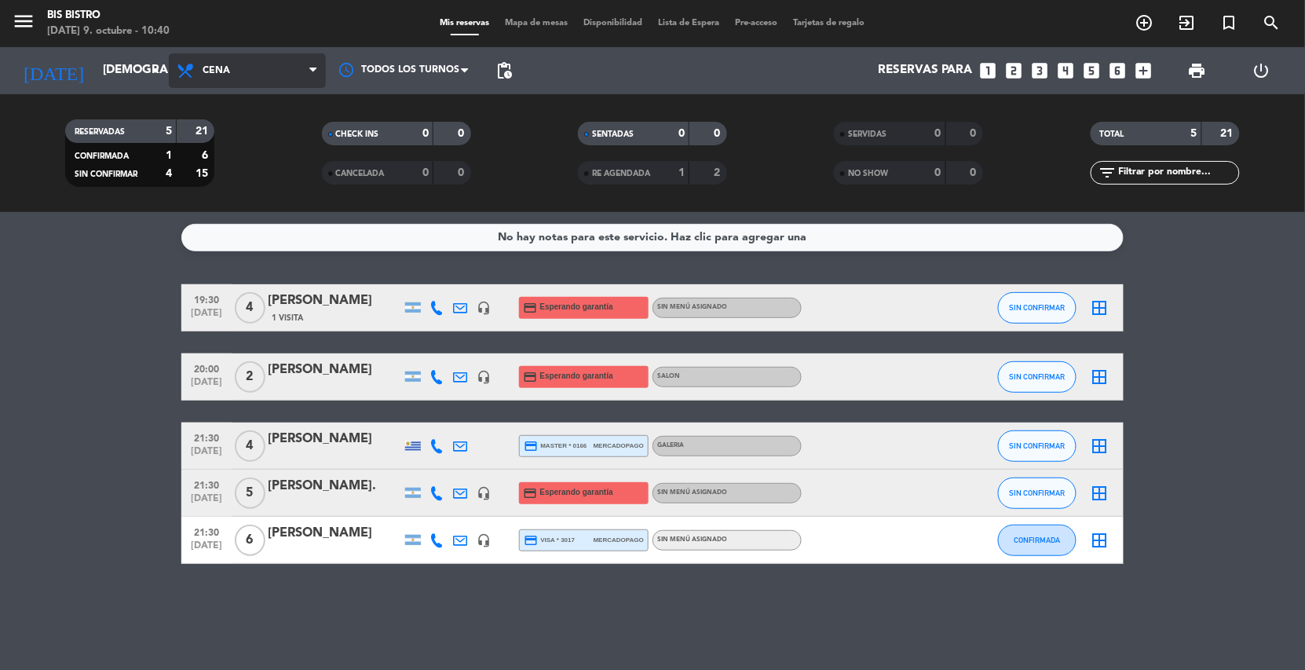
click at [198, 79] on span at bounding box center [187, 70] width 23 height 19
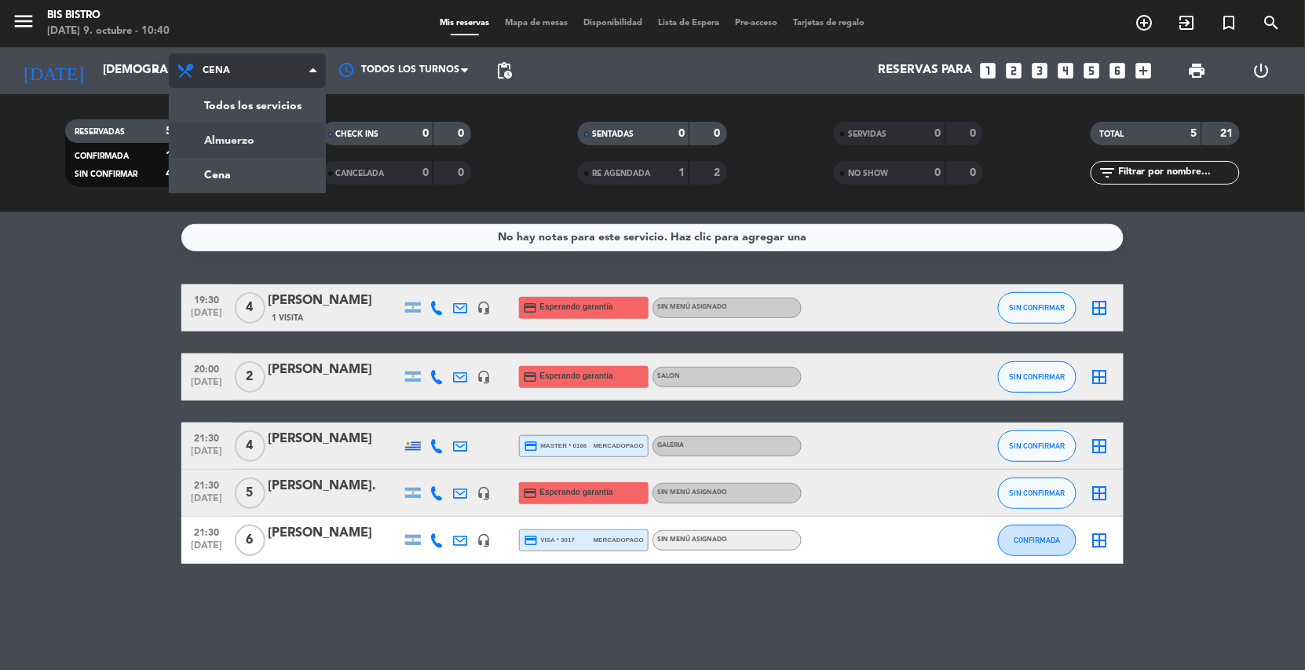
click at [202, 135] on div "menu Bis Bistro [DATE] 9. octubre - 10:40 Mis reservas Mapa de mesas Disponibil…" at bounding box center [652, 106] width 1305 height 212
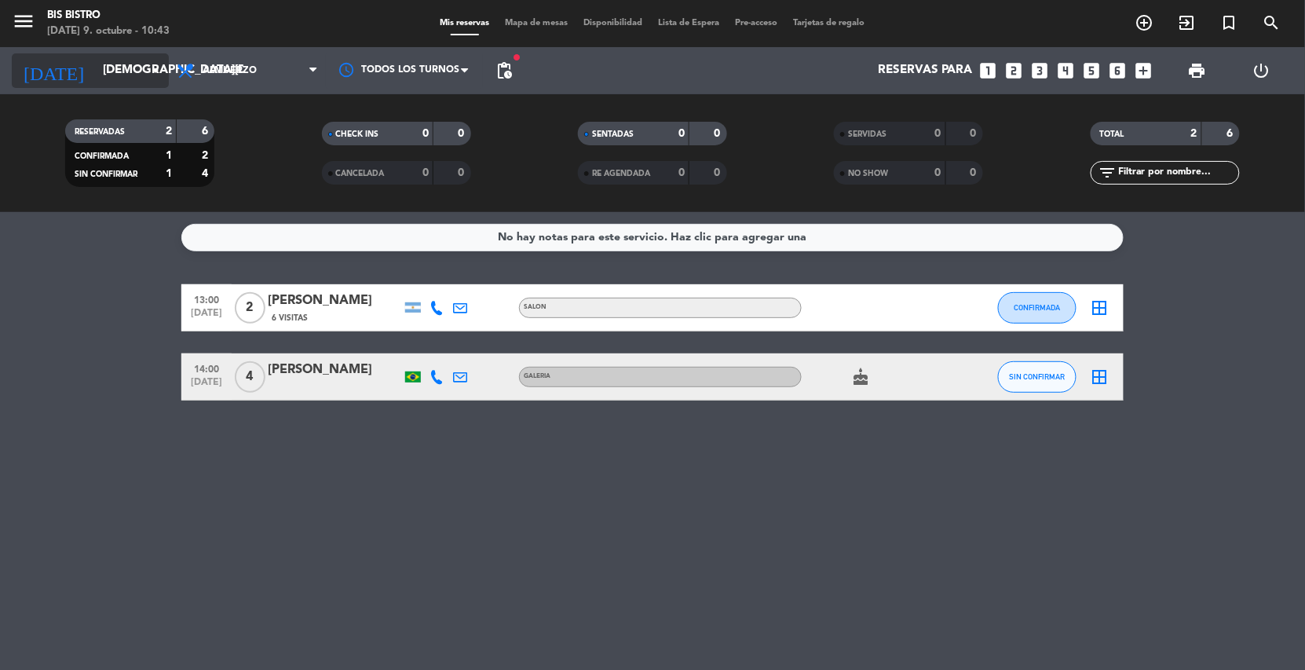
click at [142, 71] on input "[DEMOGRAPHIC_DATA][DATE]" at bounding box center [173, 71] width 156 height 30
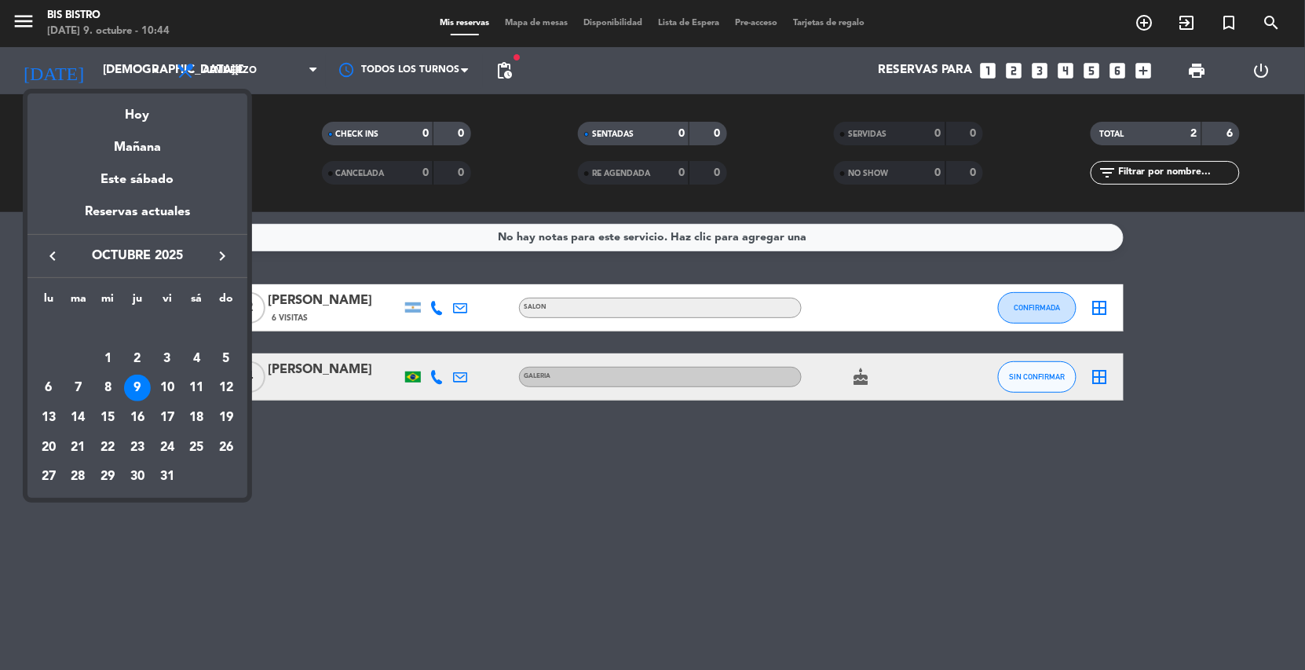
click at [221, 258] on icon "keyboard_arrow_right" at bounding box center [222, 256] width 19 height 19
click at [221, 260] on icon "keyboard_arrow_right" at bounding box center [222, 256] width 19 height 19
click at [141, 444] on div "25" at bounding box center [137, 447] width 27 height 27
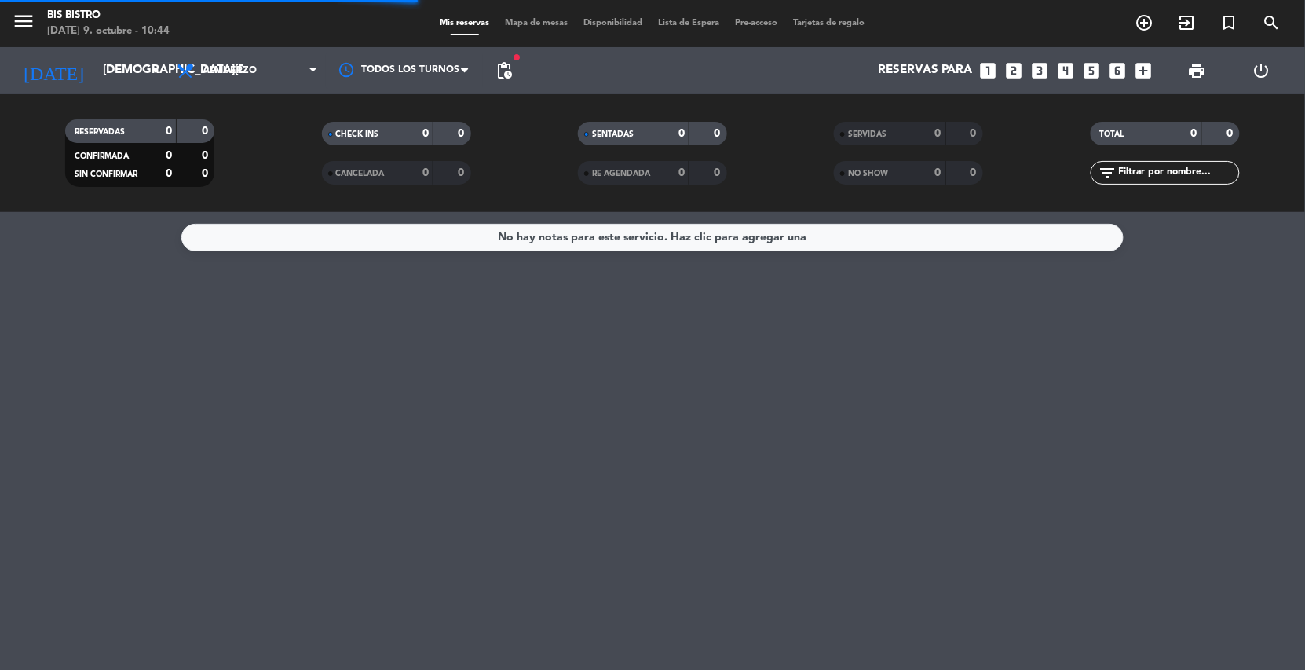
click at [223, 87] on span "Almuerzo" at bounding box center [247, 70] width 157 height 35
click at [228, 176] on div "menu Bis Bistro [DATE] 9. octubre - 10:44 Mis reservas Mapa de mesas Disponibil…" at bounding box center [652, 106] width 1305 height 212
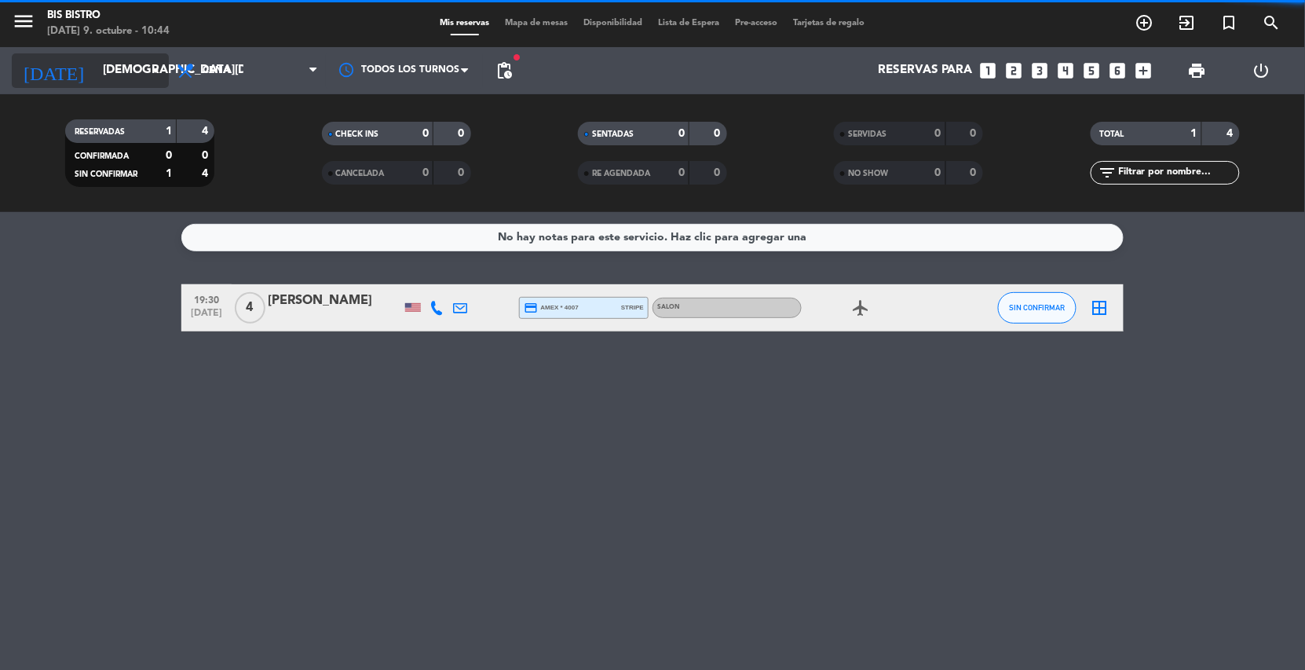
click at [136, 75] on input "[DEMOGRAPHIC_DATA][DATE]" at bounding box center [173, 71] width 156 height 30
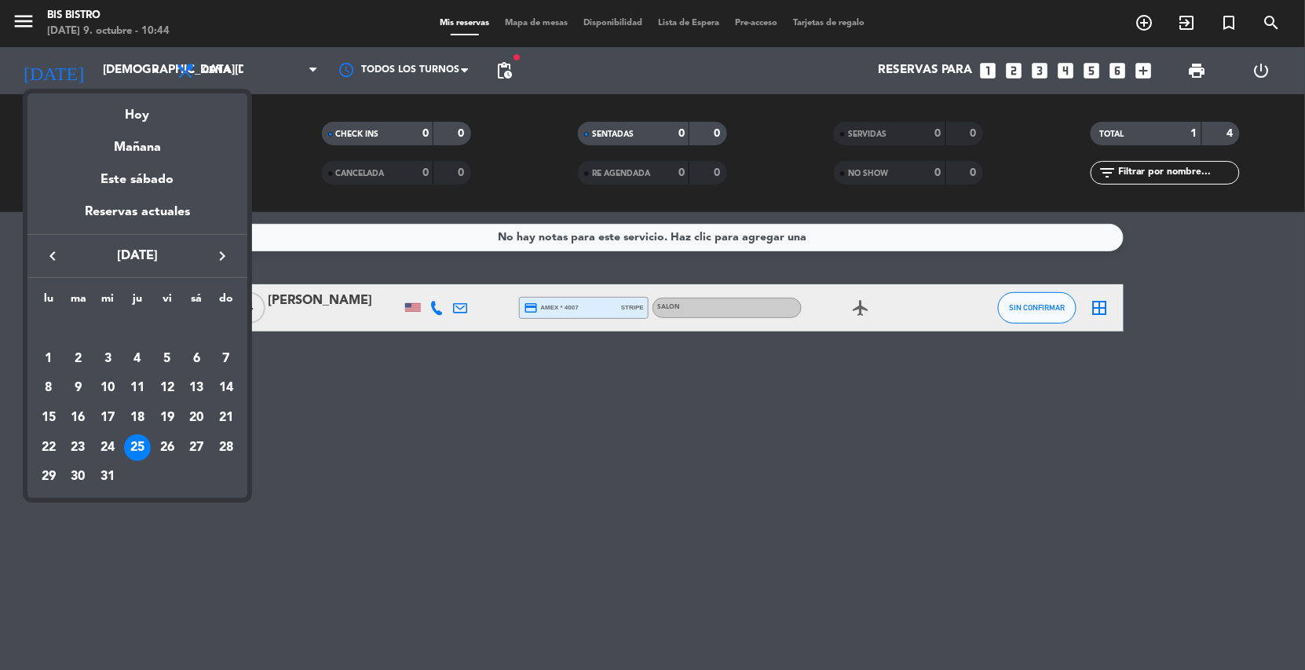
click at [109, 461] on td "24" at bounding box center [108, 448] width 30 height 30
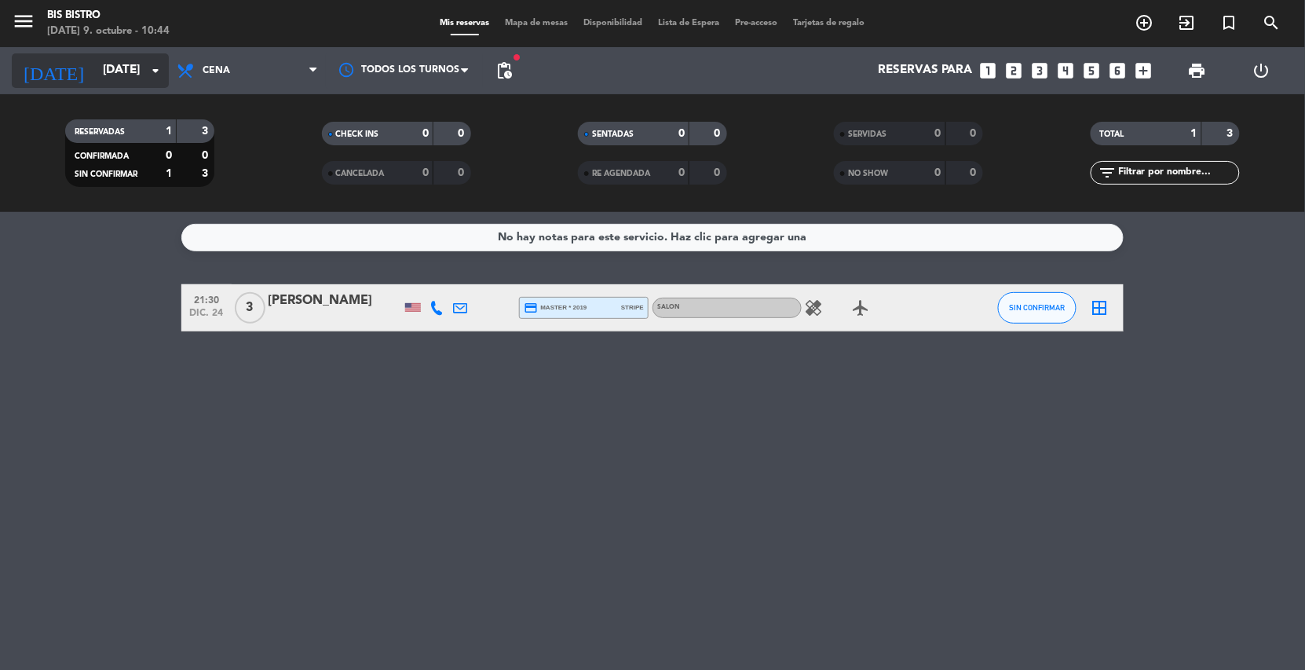
click at [95, 78] on input "[DATE]" at bounding box center [173, 71] width 156 height 30
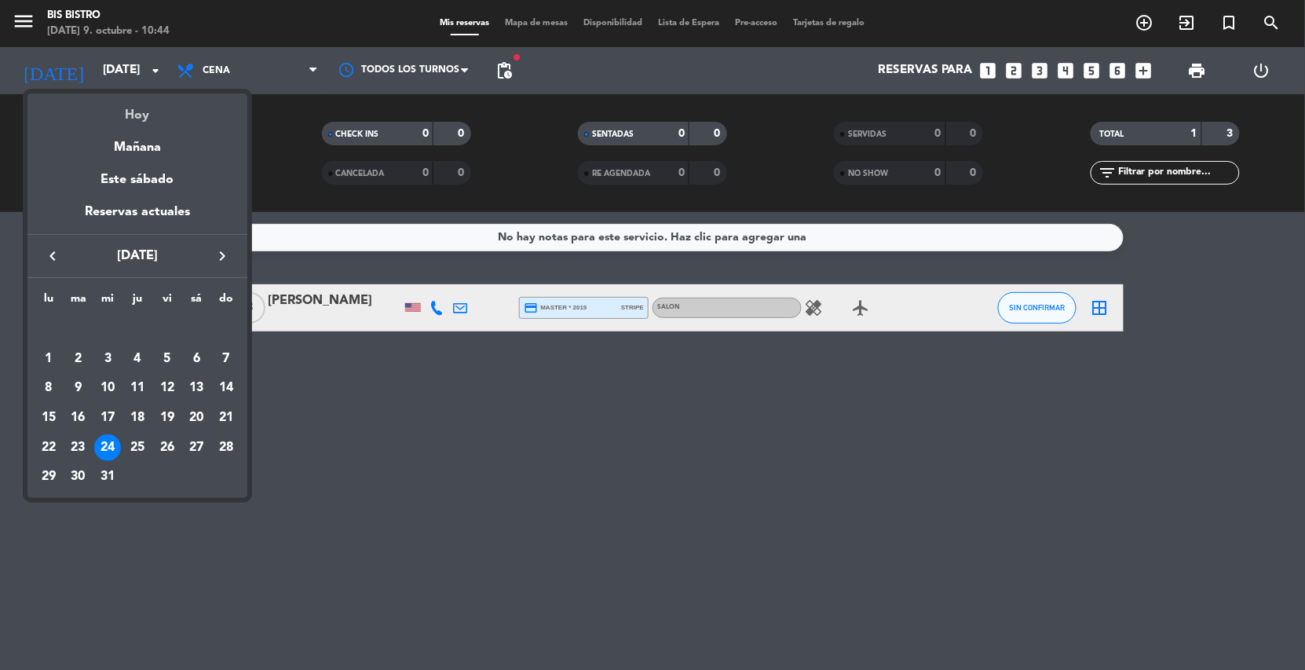
click at [123, 116] on div "Hoy" at bounding box center [137, 109] width 220 height 32
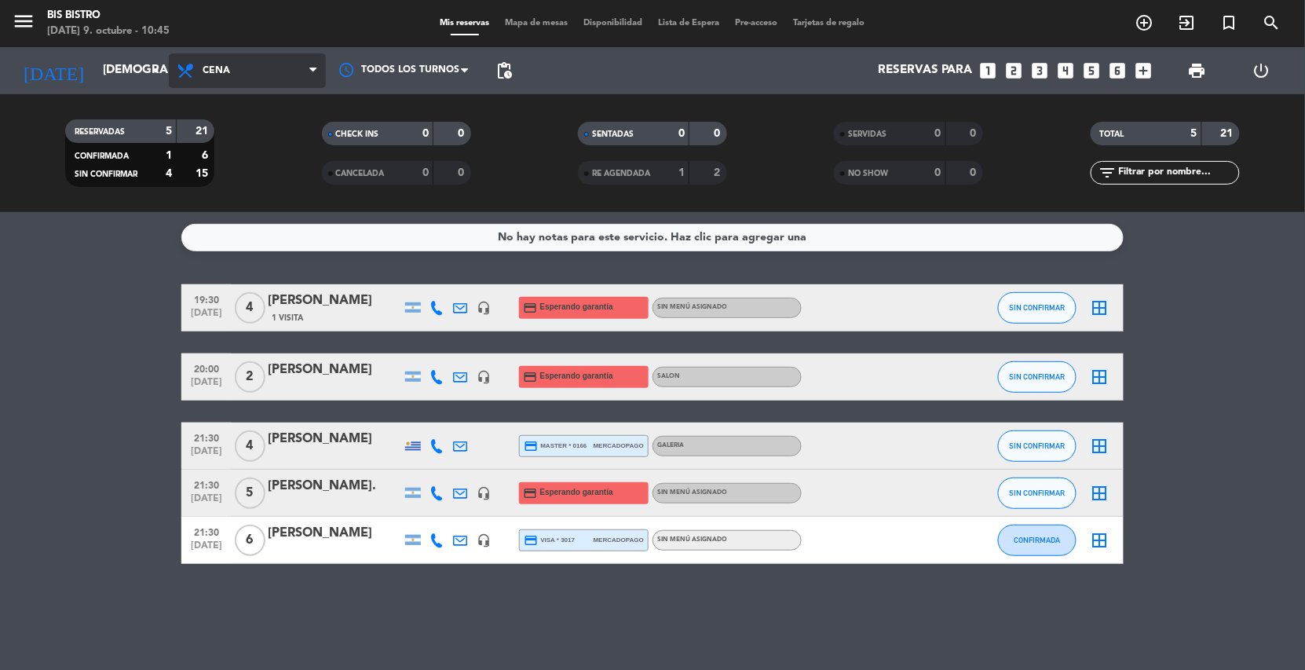
click at [178, 66] on icon at bounding box center [187, 70] width 23 height 19
click at [200, 130] on div "menu Bis Bistro [DATE] 9. octubre - 10:45 Mis reservas Mapa de mesas Disponibil…" at bounding box center [652, 106] width 1305 height 212
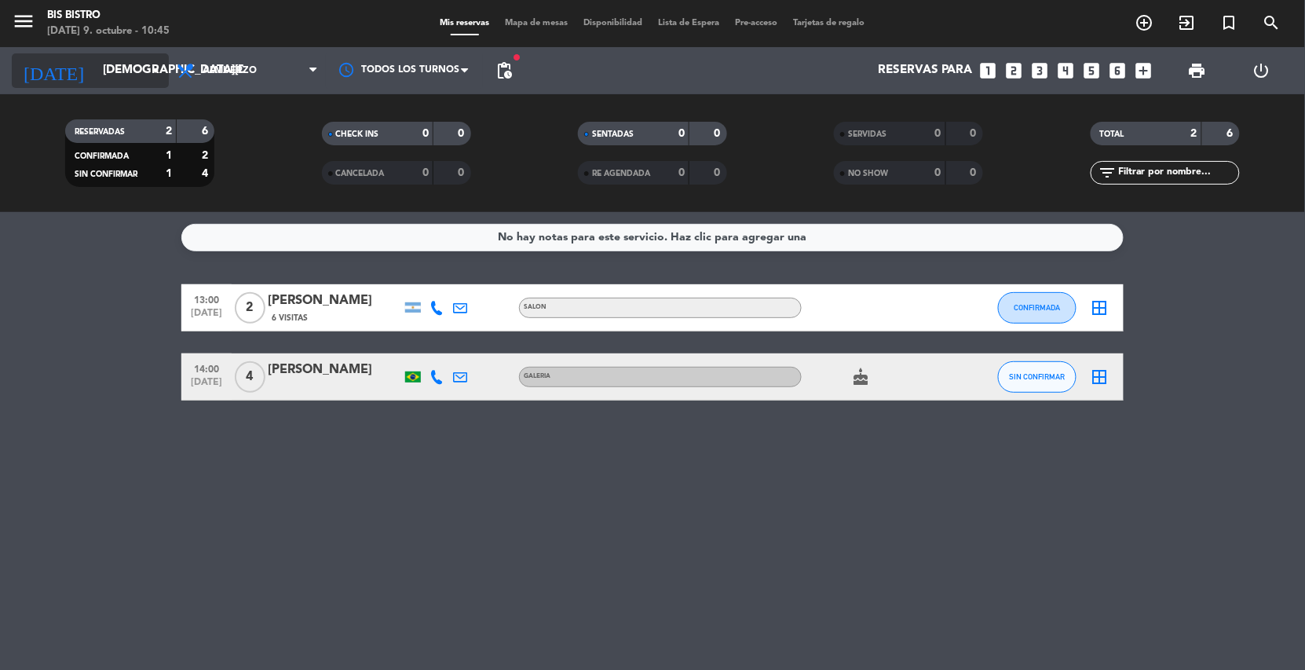
click at [146, 75] on icon "arrow_drop_down" at bounding box center [155, 70] width 19 height 19
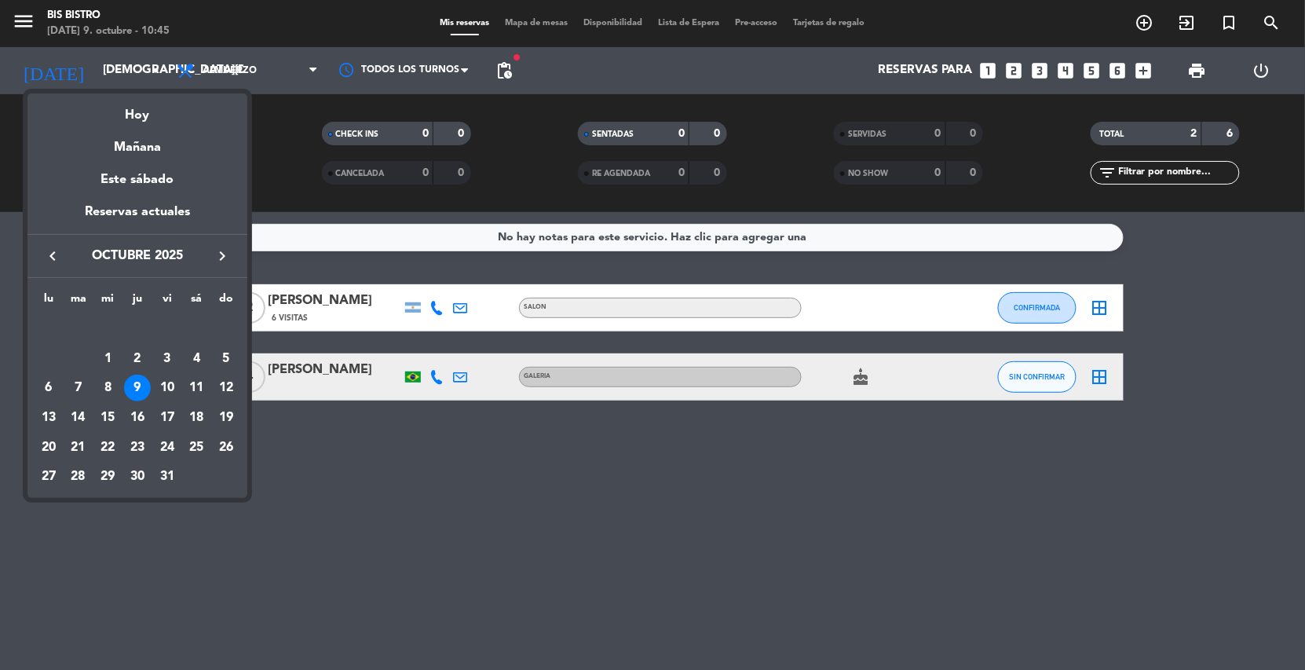
drag, startPoint x: 171, startPoint y: 381, endPoint x: 178, endPoint y: 338, distance: 43.8
click at [171, 382] on div "10" at bounding box center [167, 388] width 27 height 27
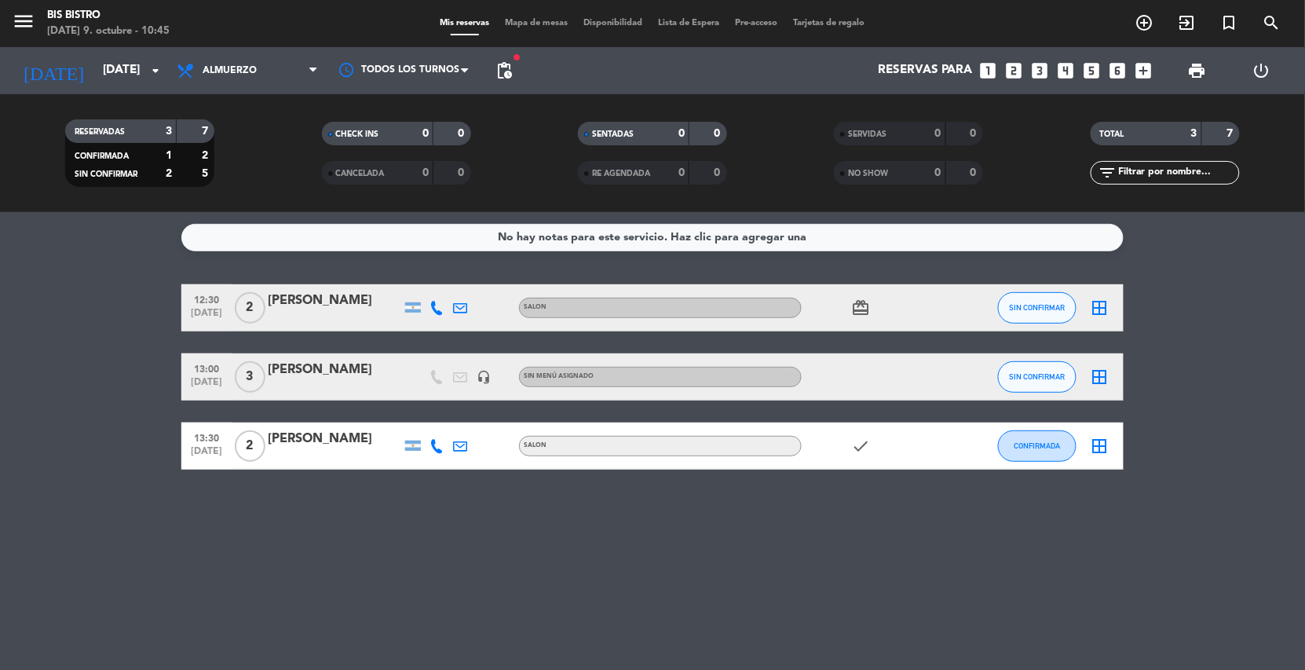
click at [222, 65] on span "Almuerzo" at bounding box center [230, 70] width 54 height 11
click at [222, 175] on div "menu Bis Bistro [DATE] 9. octubre - 10:45 Mis reservas Mapa de mesas Disponibil…" at bounding box center [652, 106] width 1305 height 212
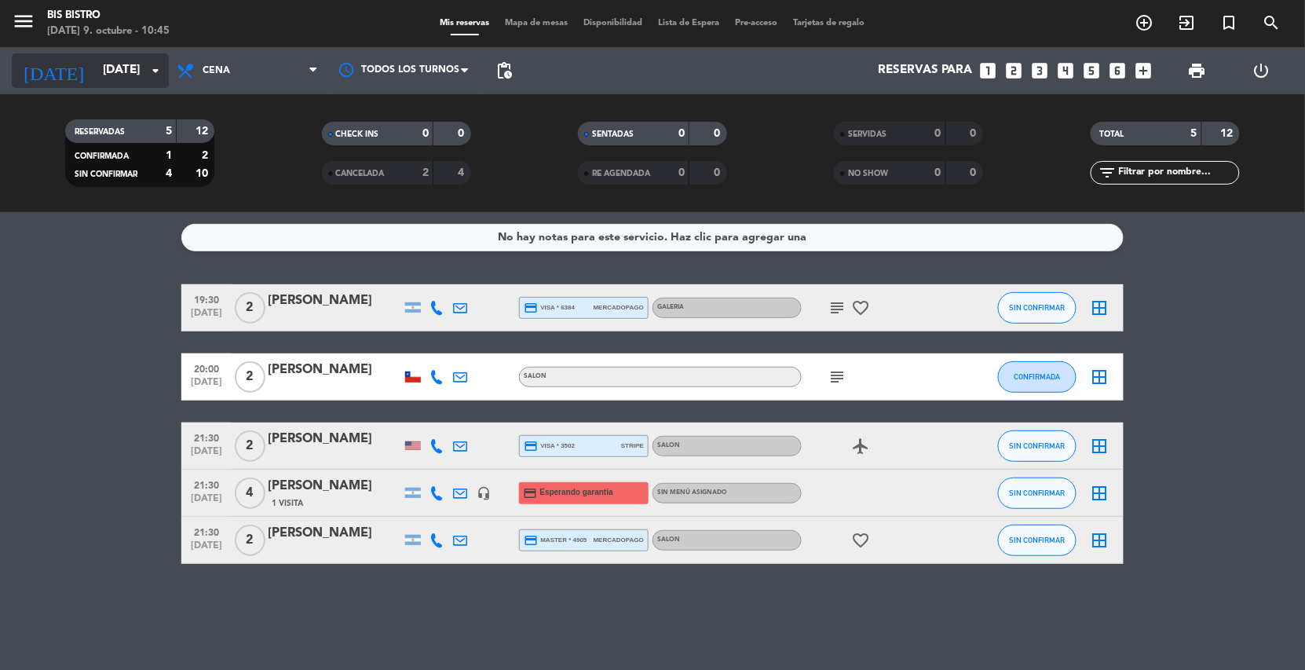
click at [114, 63] on input "[DATE]" at bounding box center [173, 71] width 156 height 30
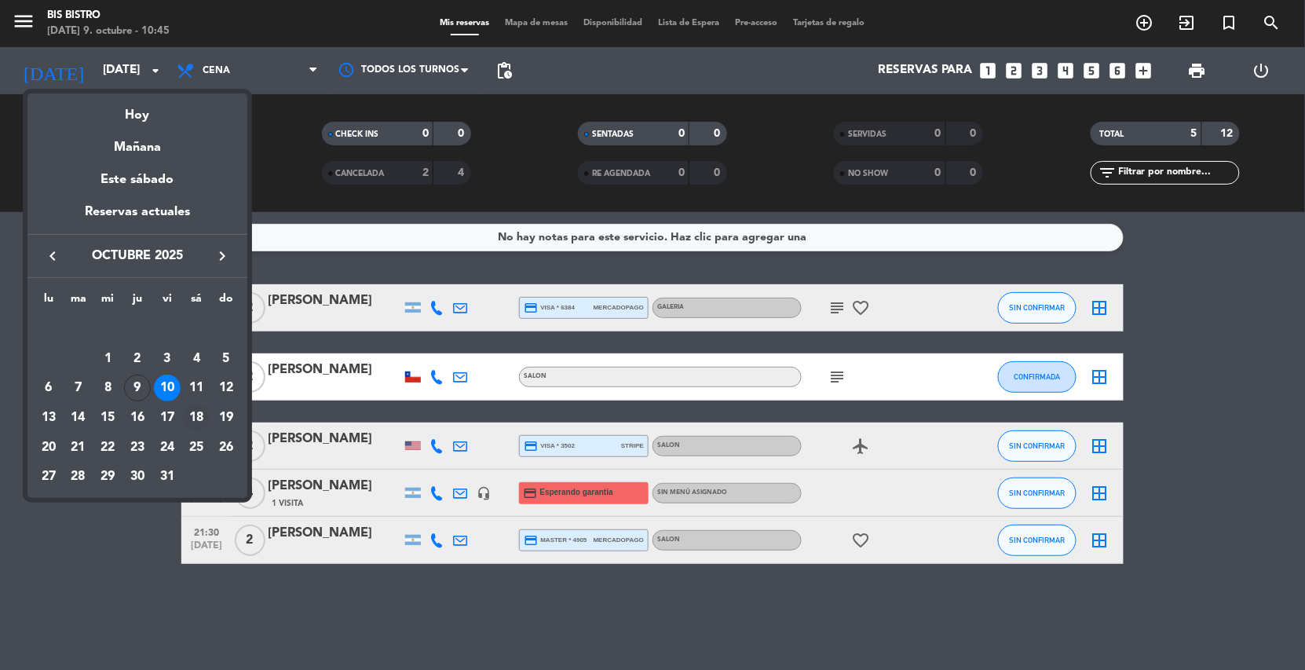
click at [203, 409] on div "18" at bounding box center [196, 417] width 27 height 27
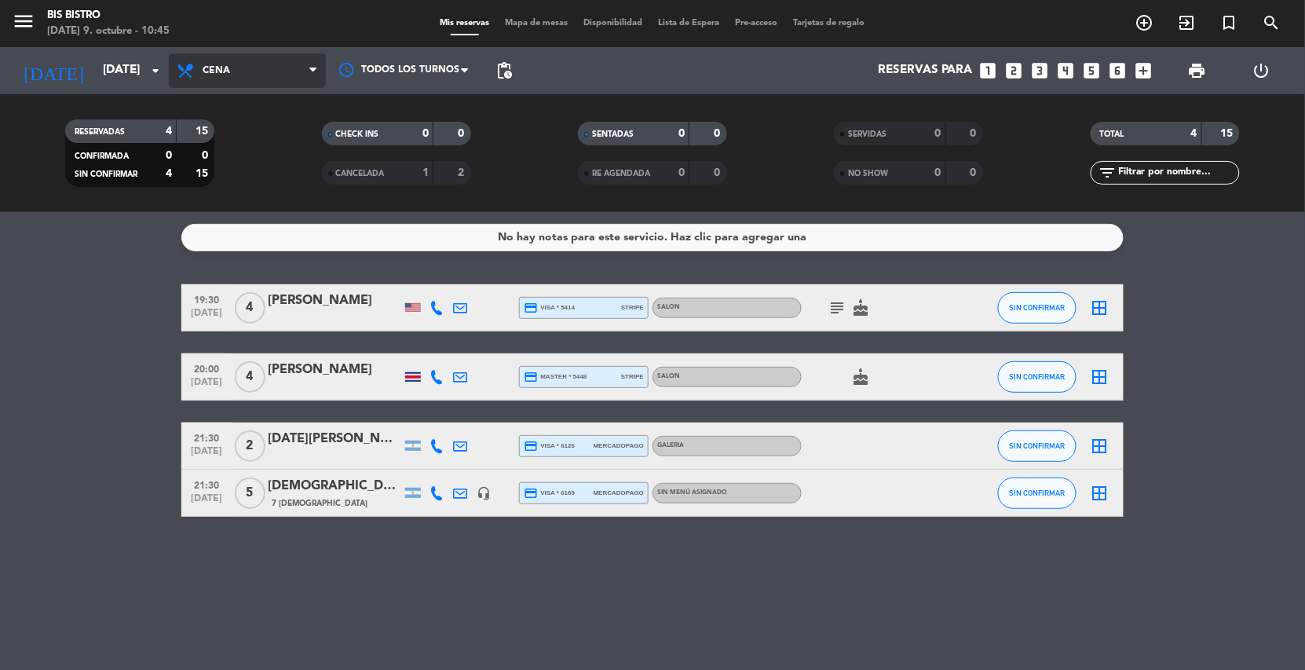
click at [213, 65] on span "Cena" at bounding box center [216, 70] width 27 height 11
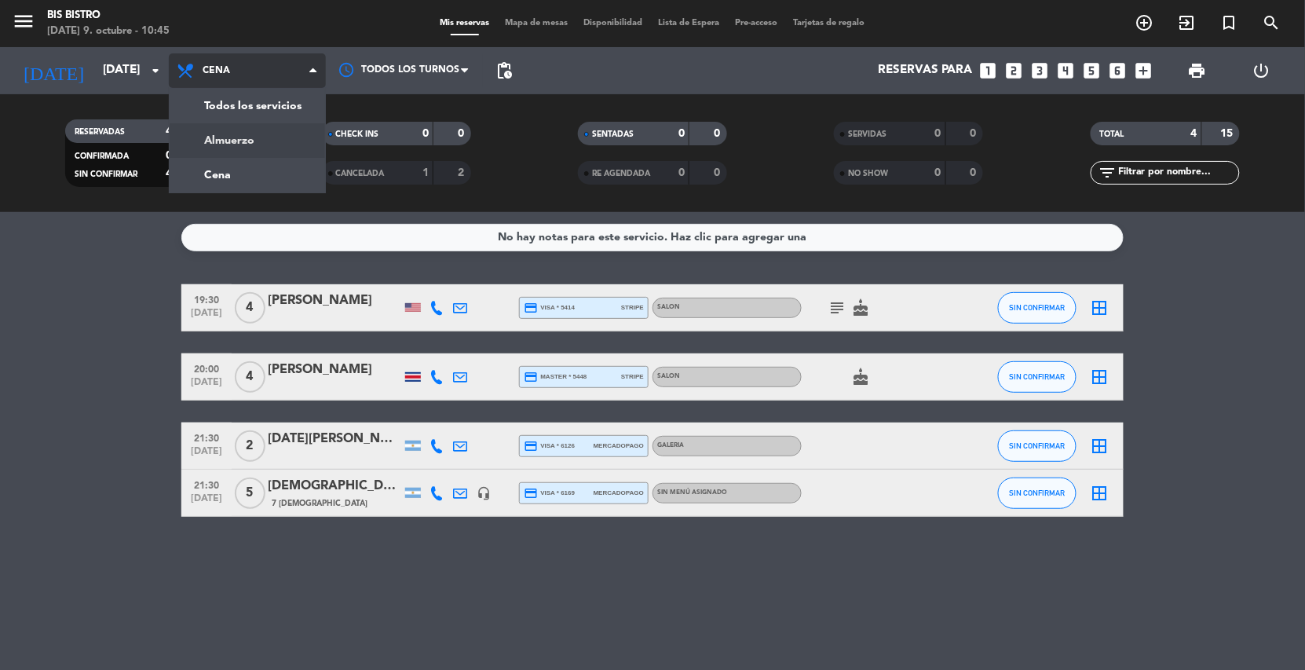
click at [202, 131] on div "menu Bis Bistro [DATE] 9. octubre - 10:45 Mis reservas Mapa de mesas Disponibil…" at bounding box center [652, 106] width 1305 height 212
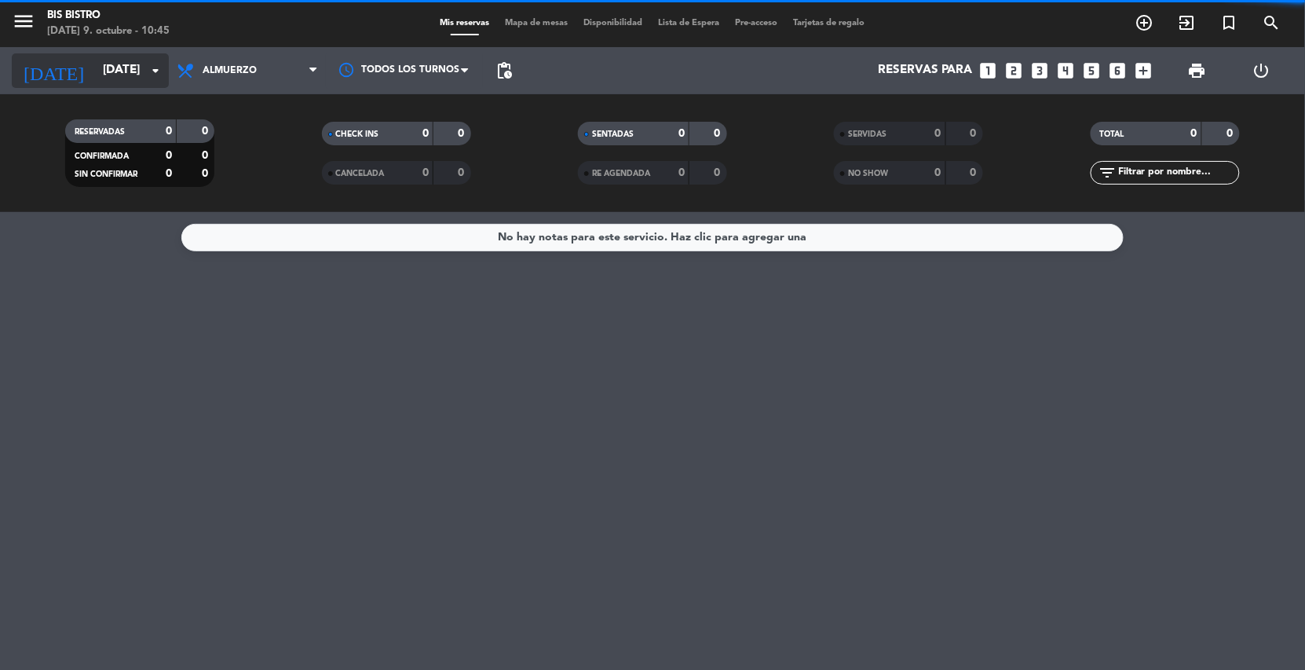
click at [150, 71] on icon "arrow_drop_down" at bounding box center [155, 70] width 19 height 19
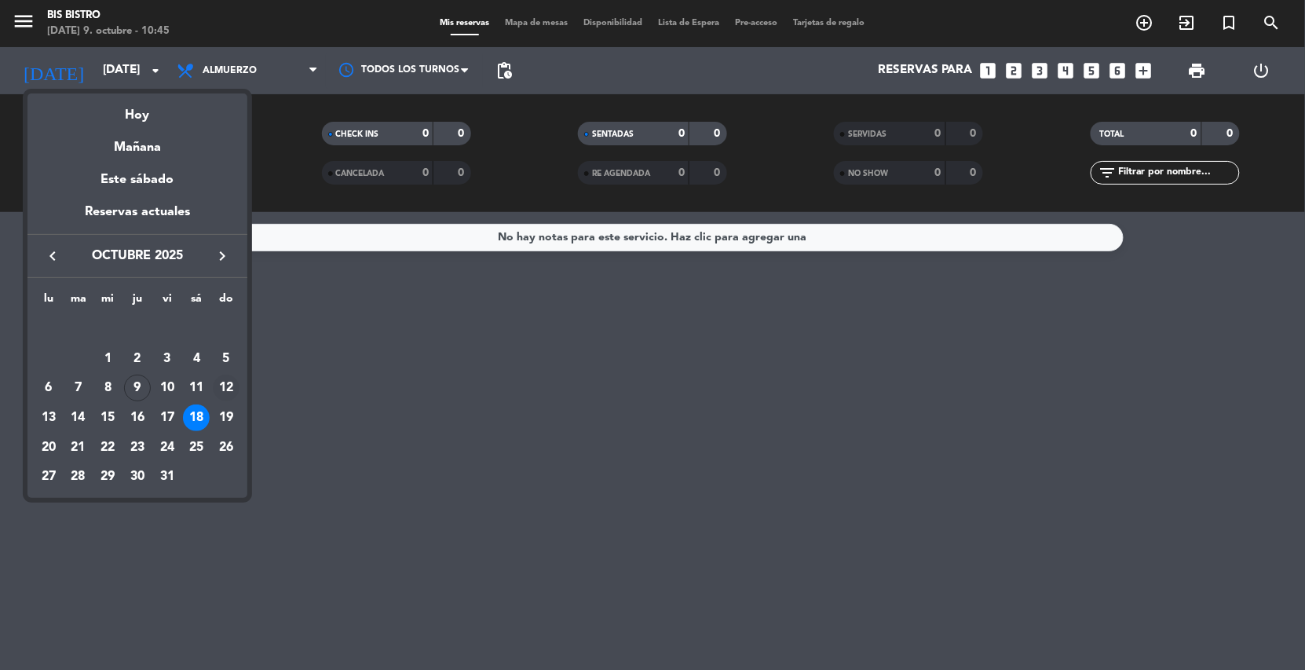
click at [222, 390] on div "12" at bounding box center [226, 388] width 27 height 27
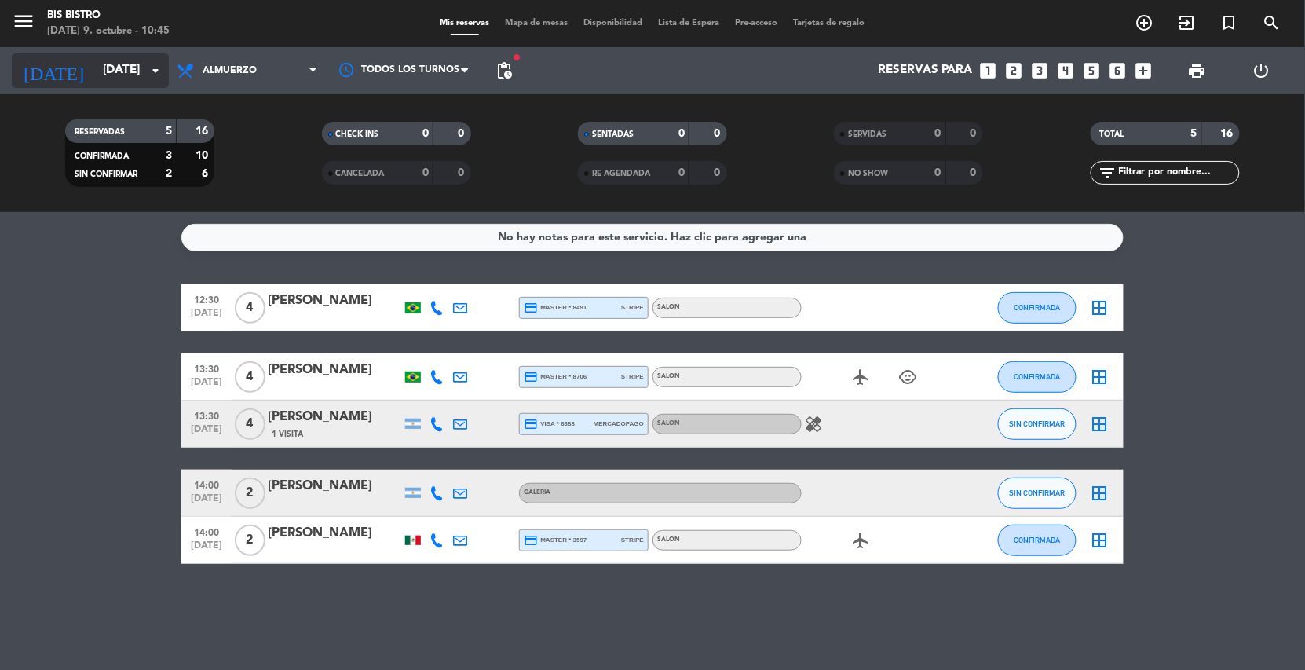
click at [146, 75] on icon "arrow_drop_down" at bounding box center [155, 70] width 19 height 19
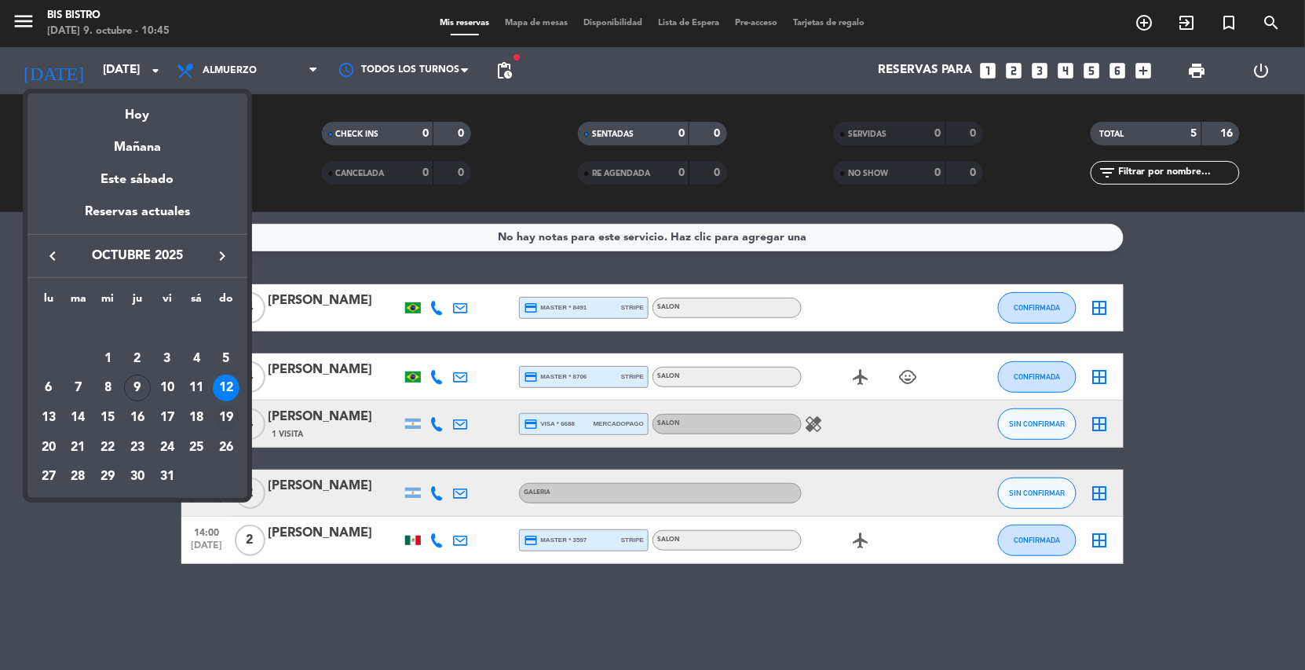
click at [226, 420] on div "19" at bounding box center [226, 417] width 27 height 27
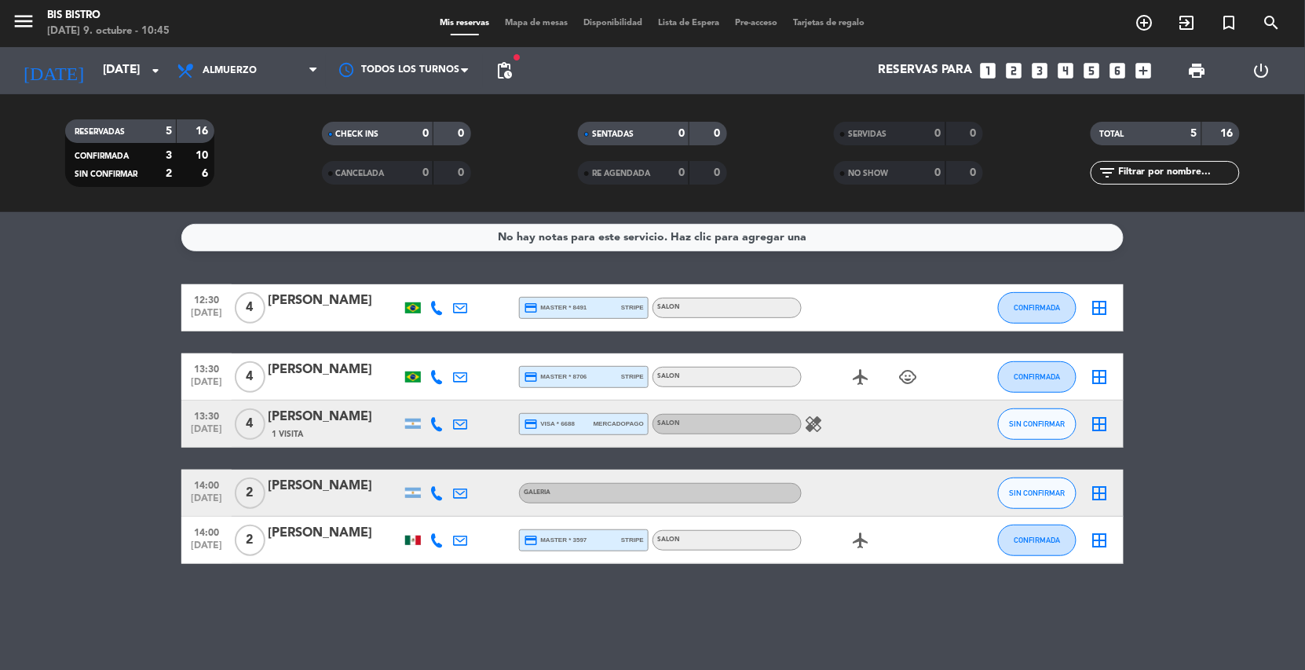
type input "[DATE]"
